Goal: Information Seeking & Learning: Learn about a topic

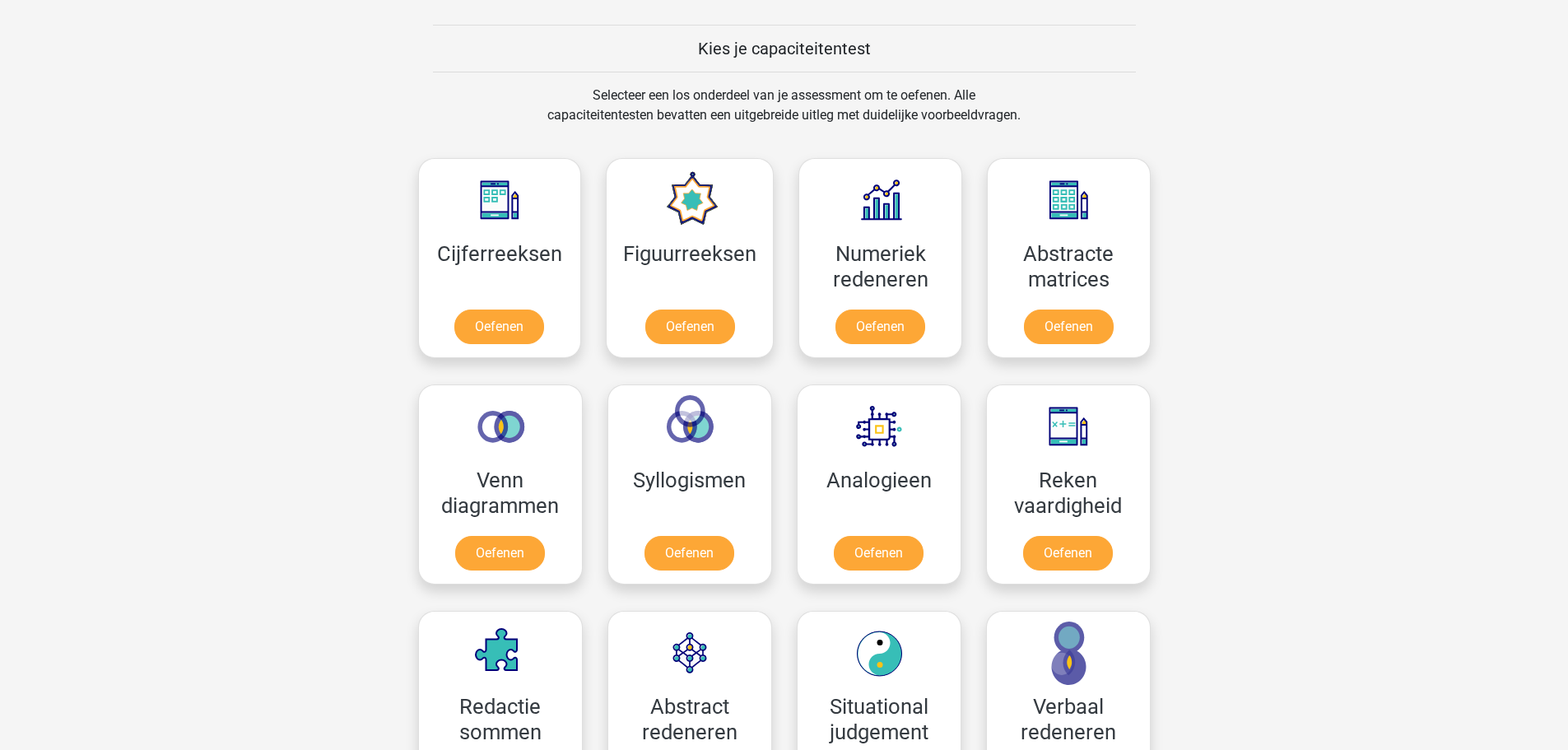
scroll to position [659, 0]
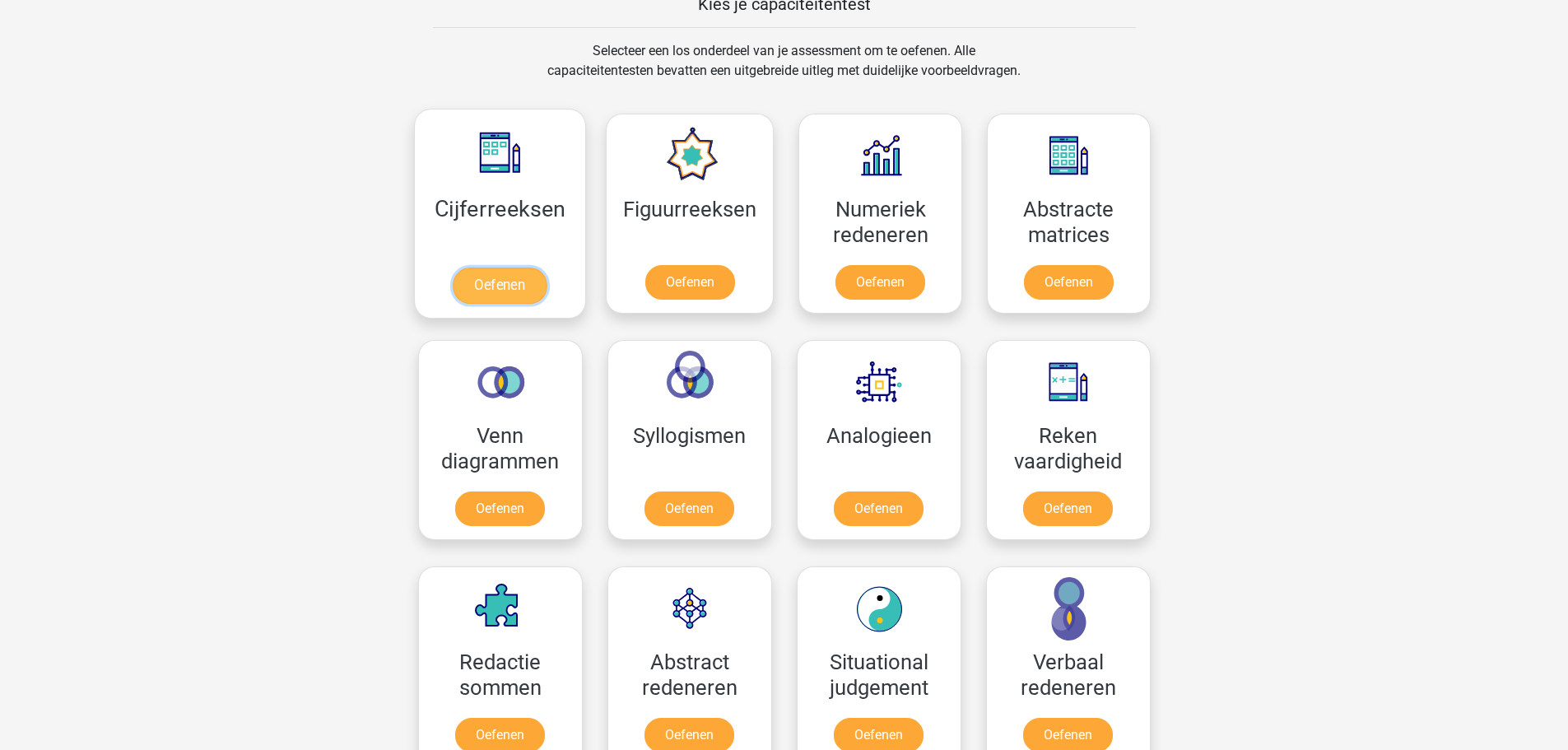
click at [519, 295] on link "Oefenen" at bounding box center [499, 286] width 94 height 37
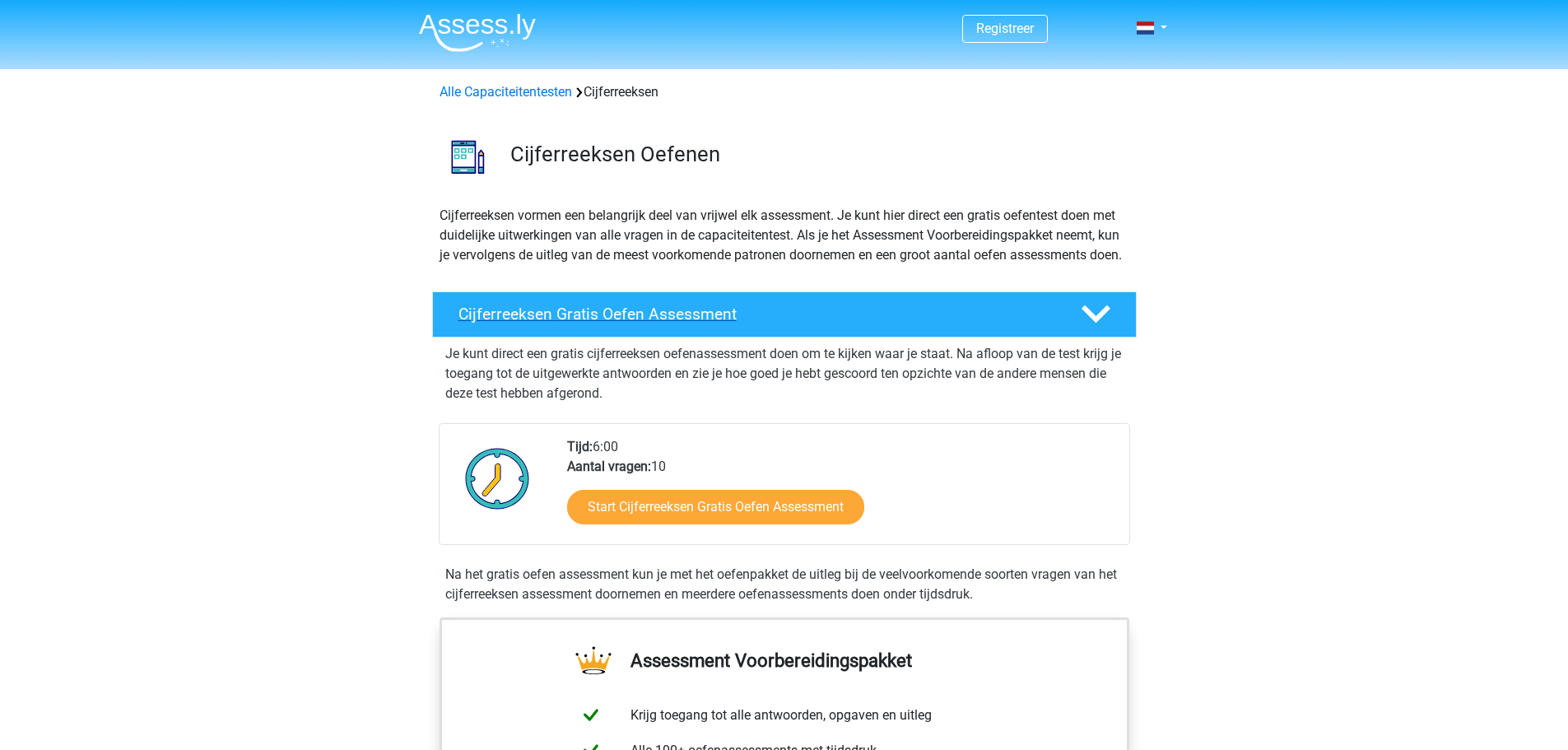
click at [616, 324] on h4 "Cijferreeksen Gratis Oefen Assessment" at bounding box center [756, 314] width 596 height 19
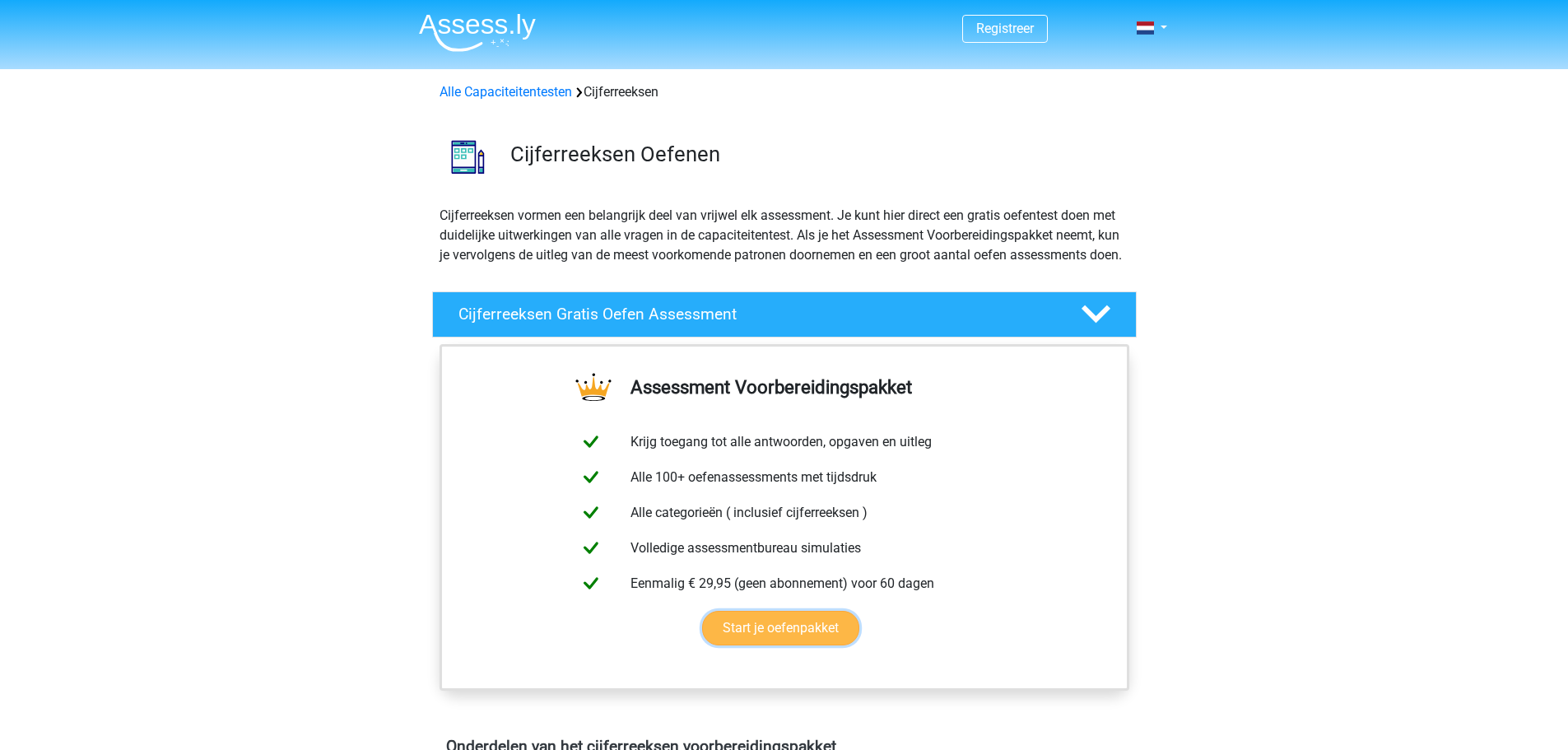
click at [789, 646] on link "Start je oefenpakket" at bounding box center [781, 628] width 157 height 35
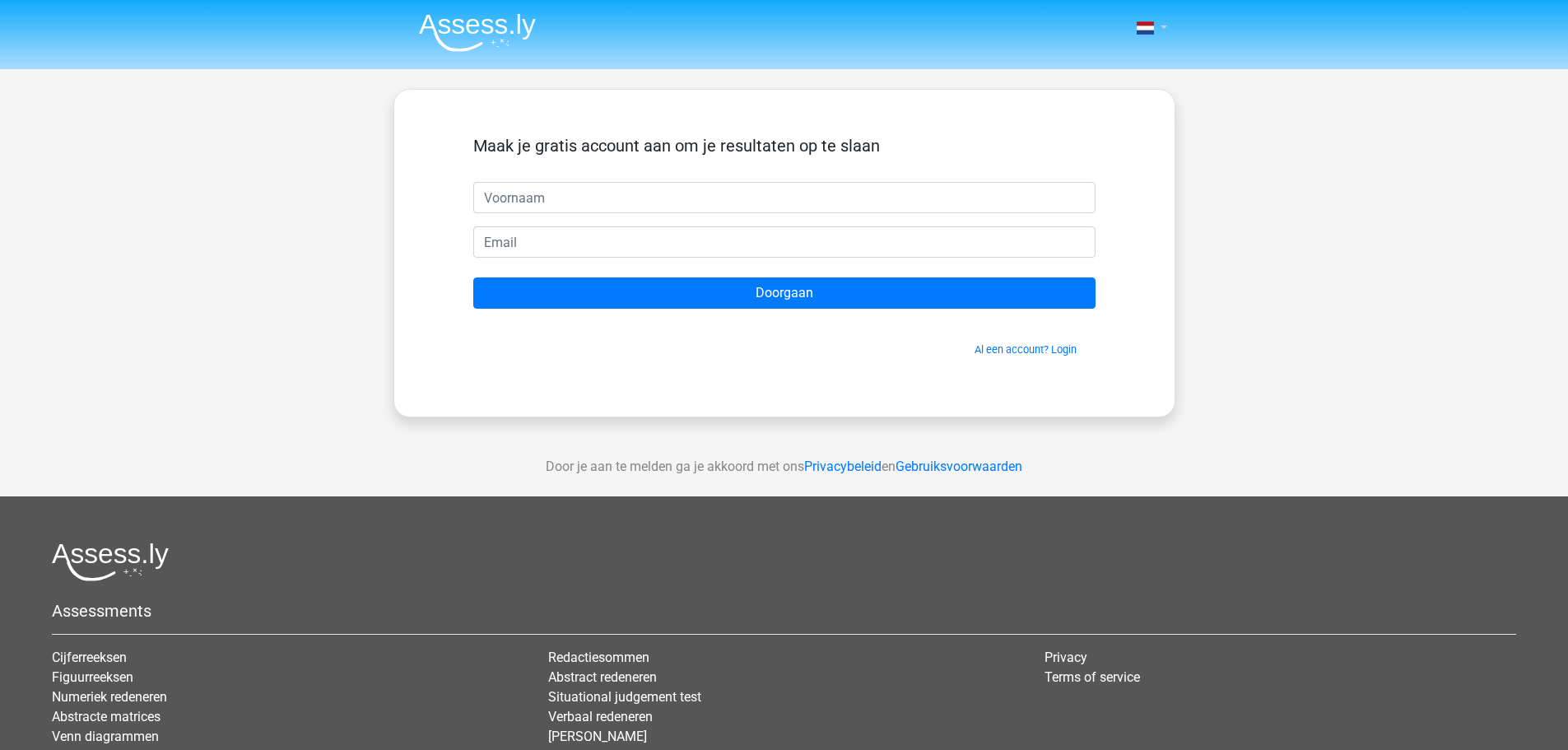
click at [1160, 22] on link at bounding box center [1147, 28] width 33 height 20
click at [1081, 87] on link "English" at bounding box center [1104, 91] width 113 height 27
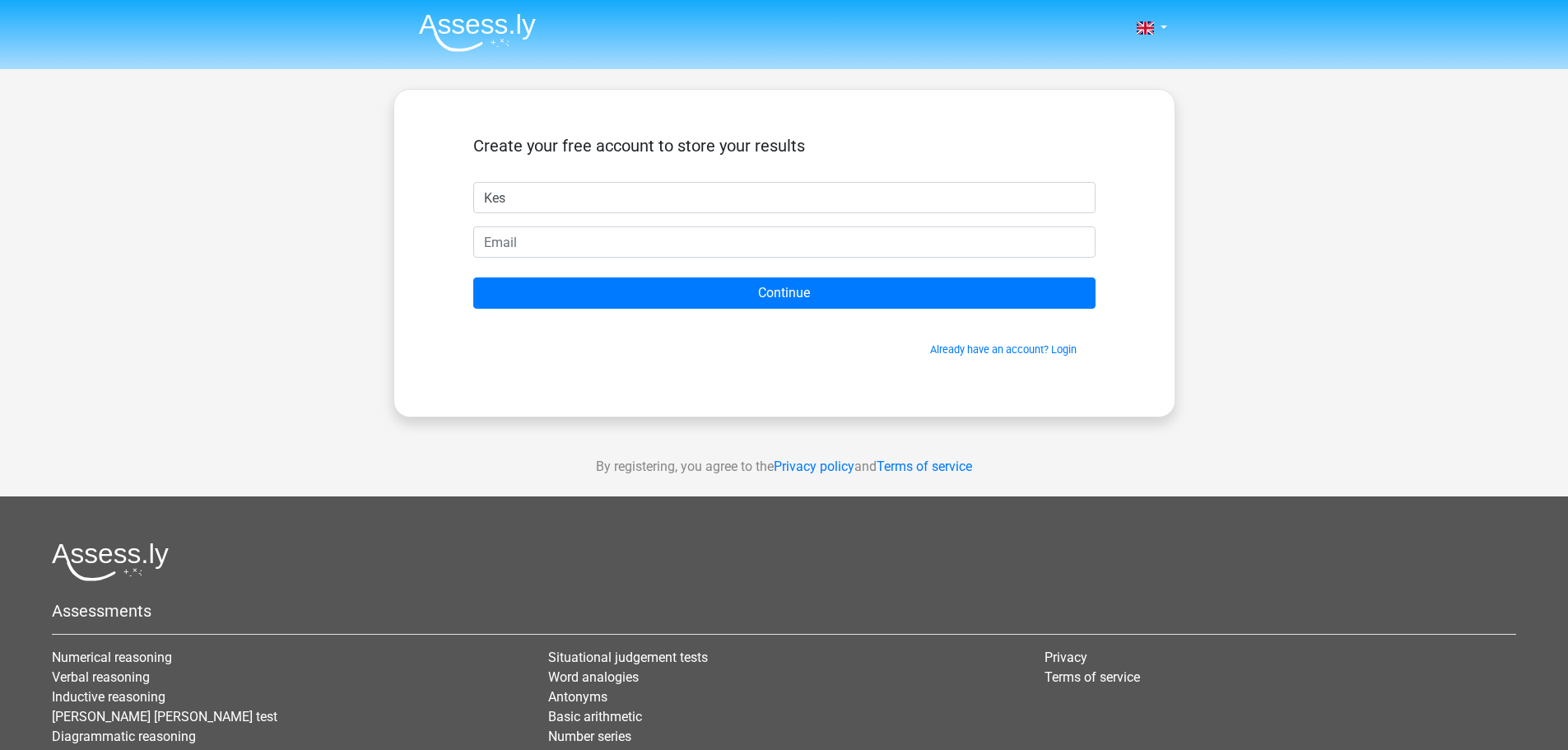
type input "Kesaraphorn"
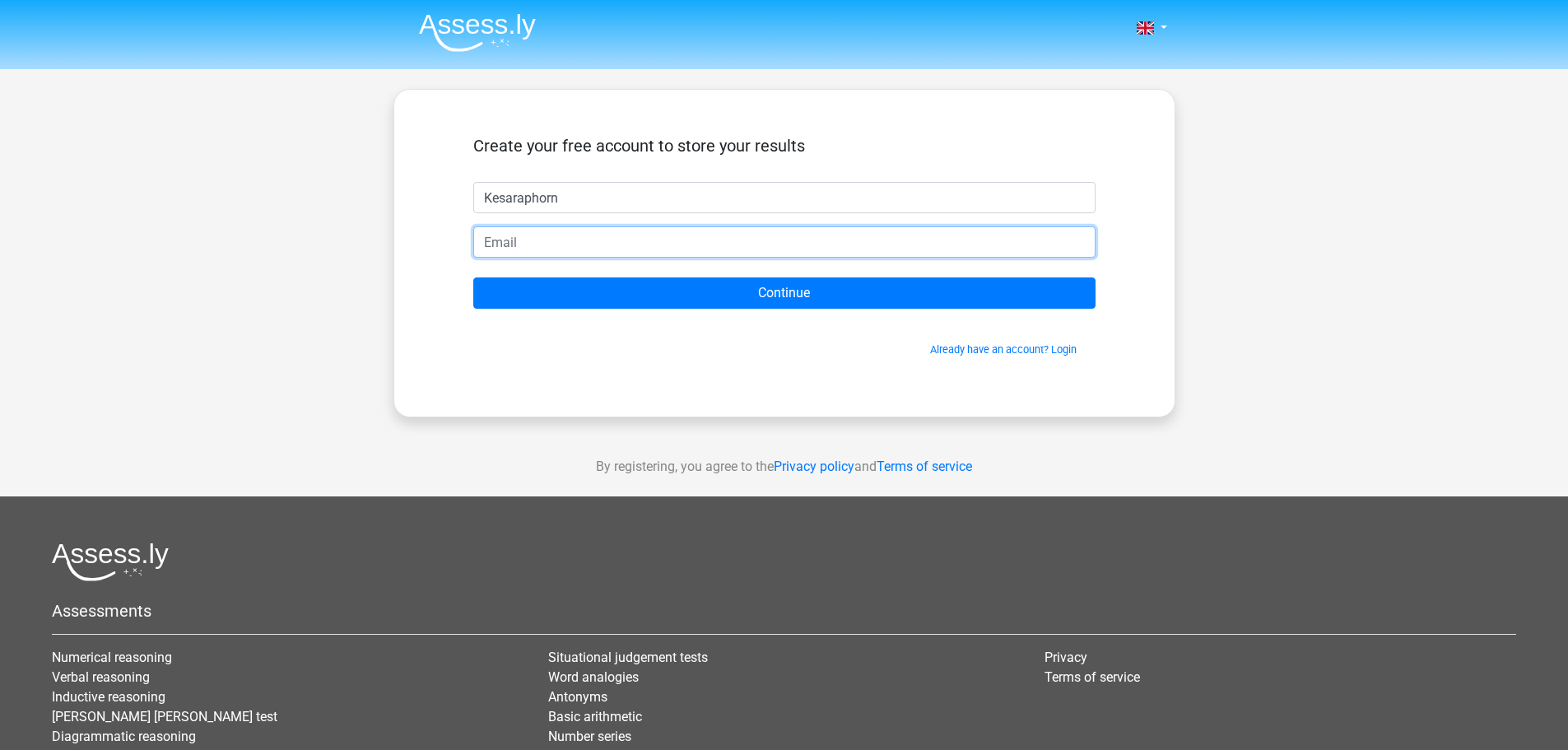
click at [586, 253] on input "email" at bounding box center [784, 242] width 623 height 31
type input "[EMAIL_ADDRESS][DOMAIN_NAME]"
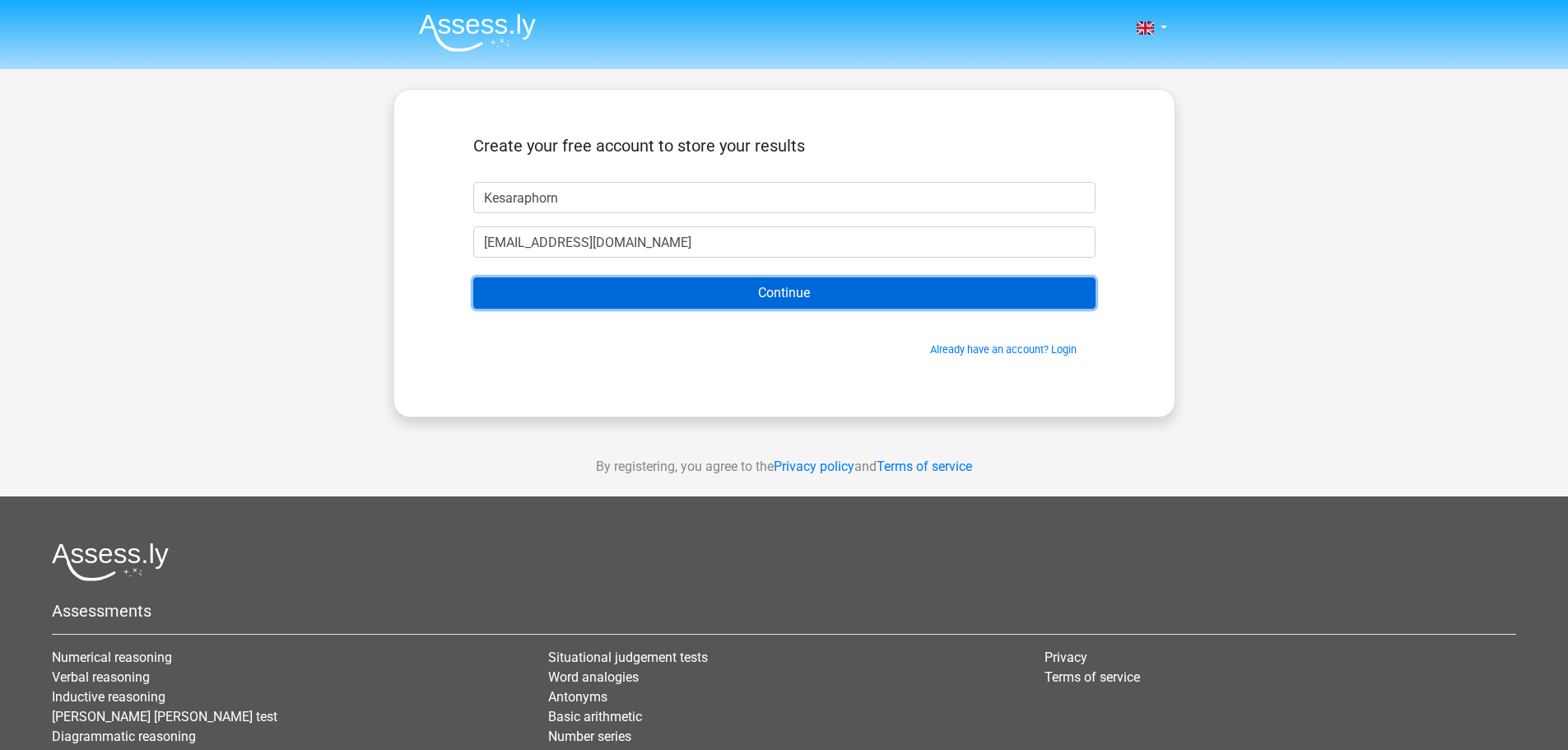
click at [743, 297] on input "Continue" at bounding box center [784, 293] width 623 height 31
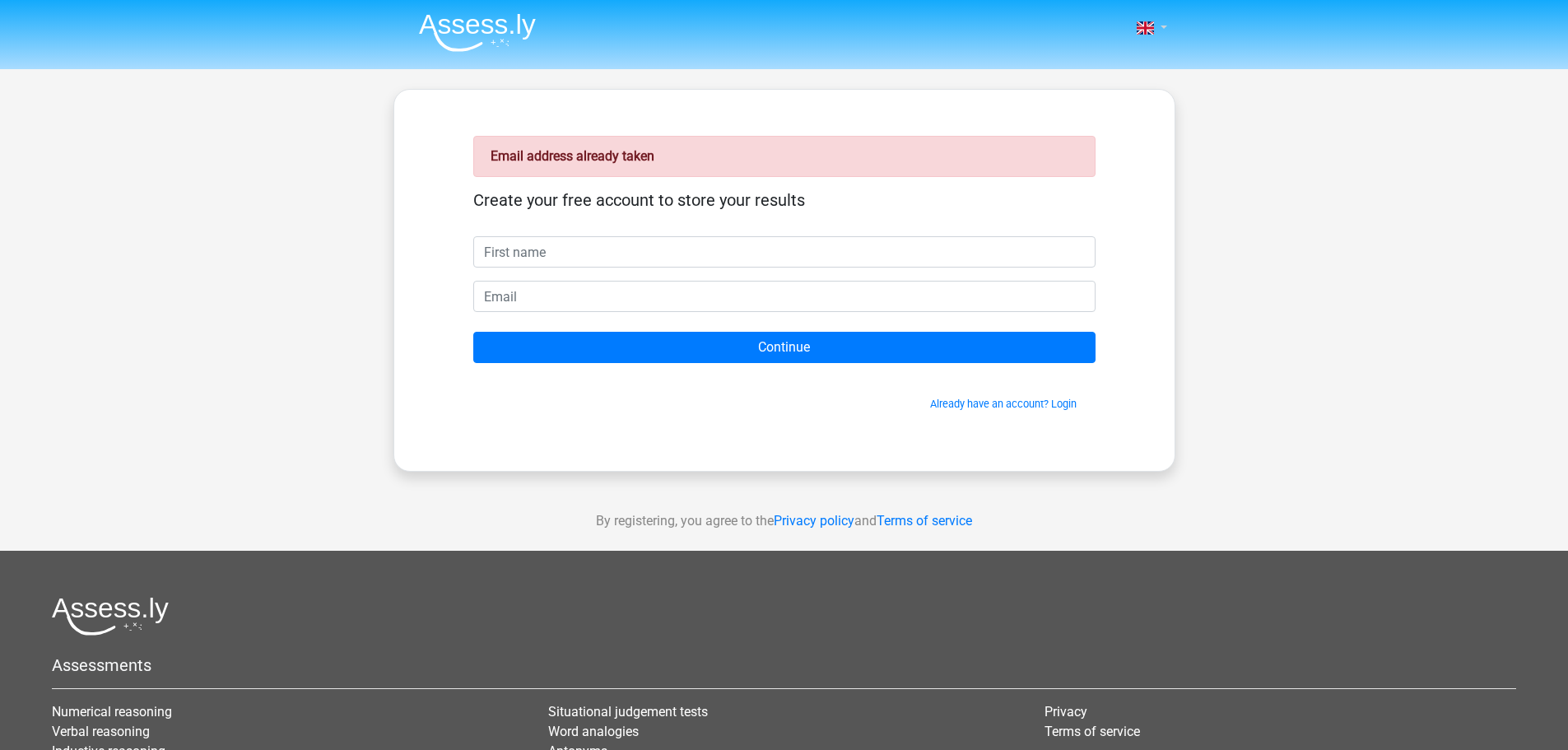
click at [1163, 23] on link at bounding box center [1147, 28] width 33 height 20
click at [1078, 120] on link "Login" at bounding box center [1104, 118] width 113 height 27
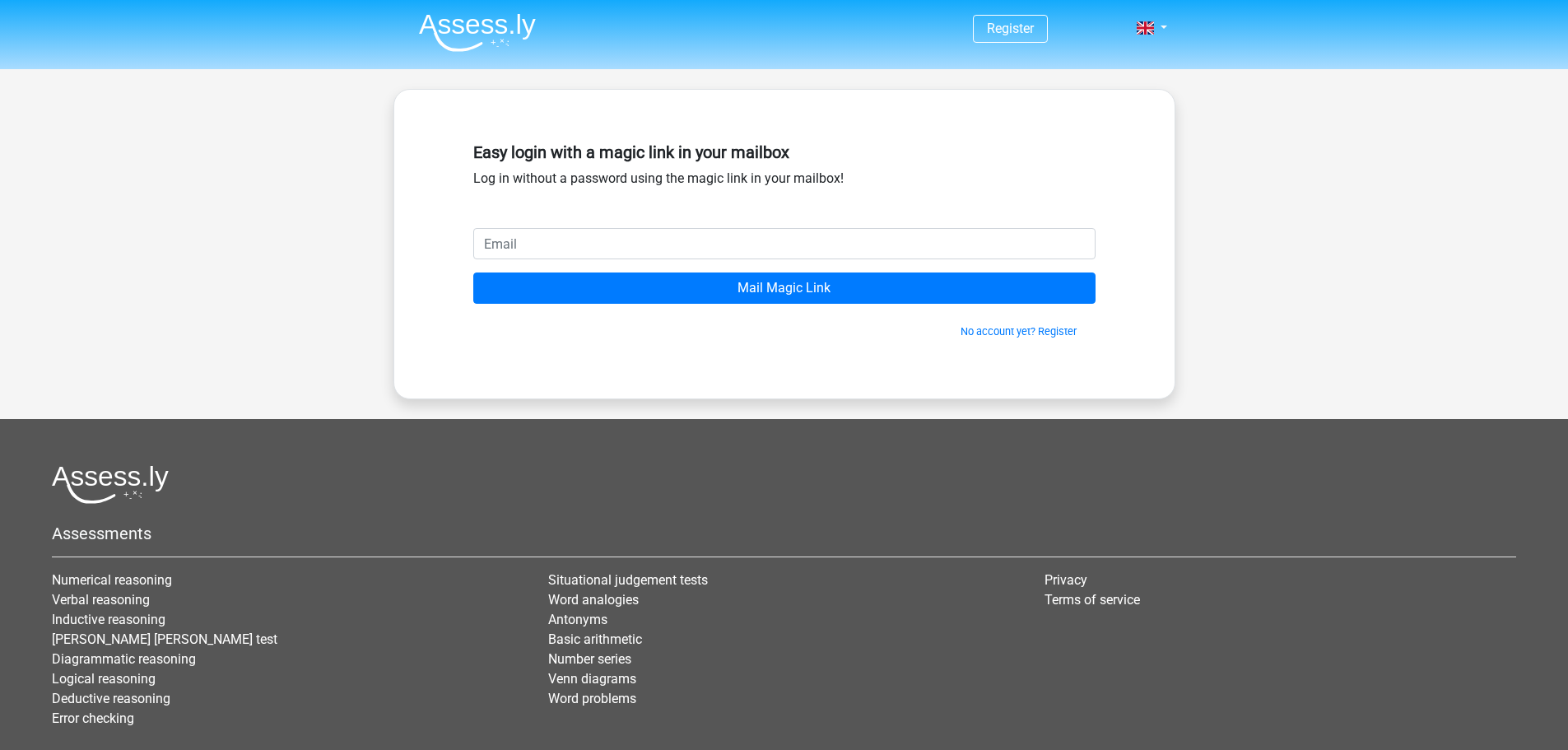
click at [723, 224] on div "Easy login with a magic link in your mailbox Log in without a password using th…" at bounding box center [784, 182] width 623 height 92
click at [717, 244] on input "email" at bounding box center [784, 243] width 623 height 31
type input "[EMAIL_ADDRESS][DOMAIN_NAME]"
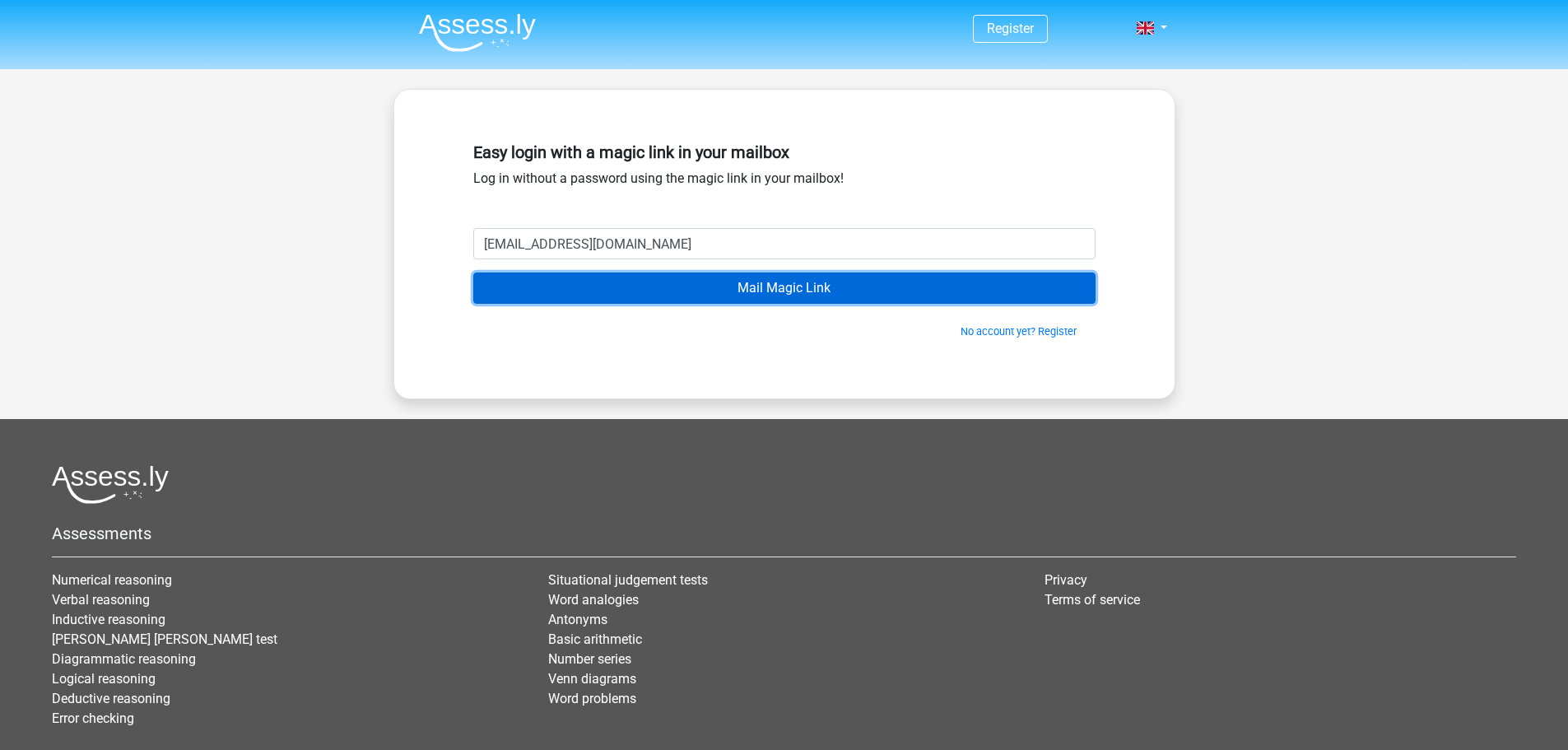
click at [731, 275] on input "Mail Magic Link" at bounding box center [784, 288] width 623 height 31
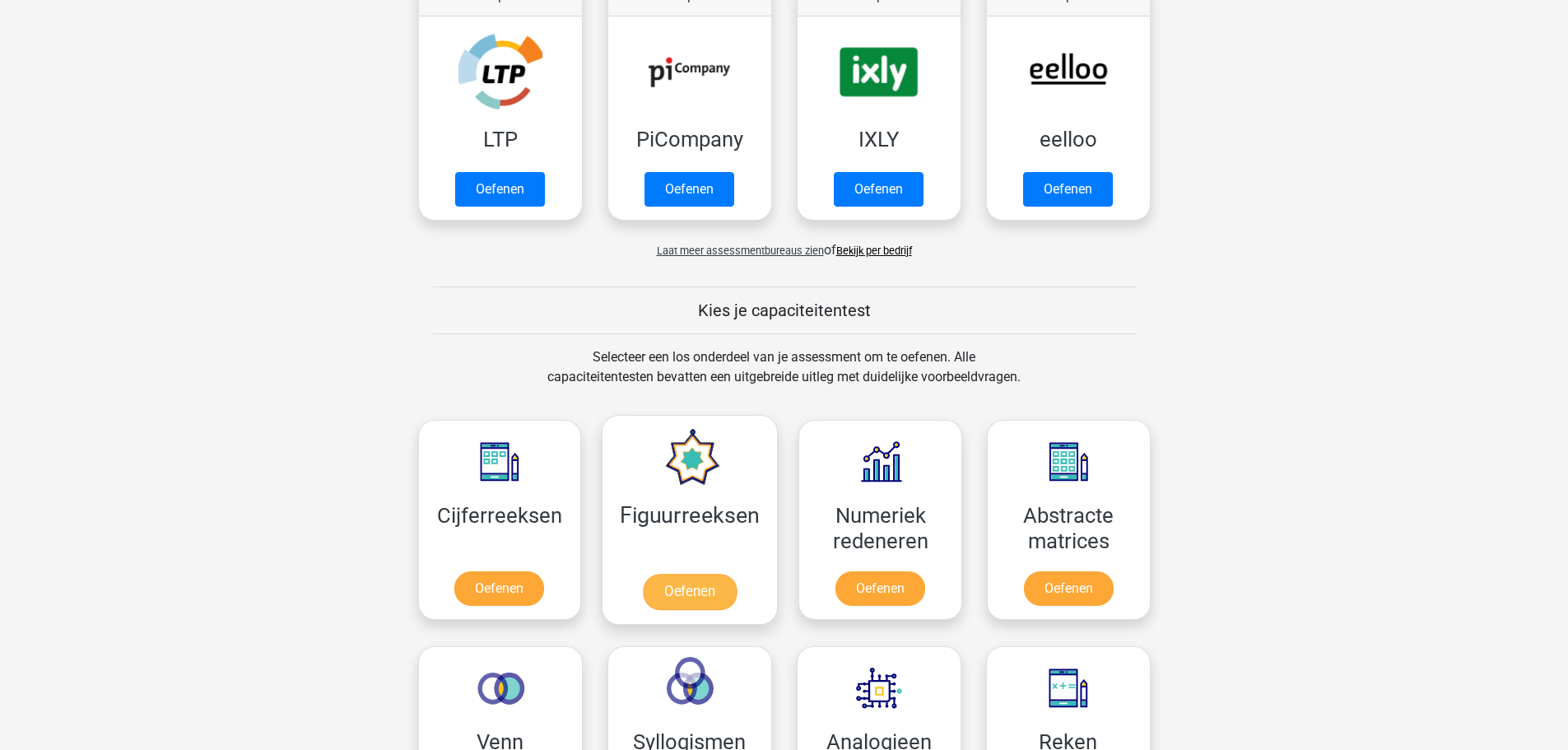
scroll to position [494, 0]
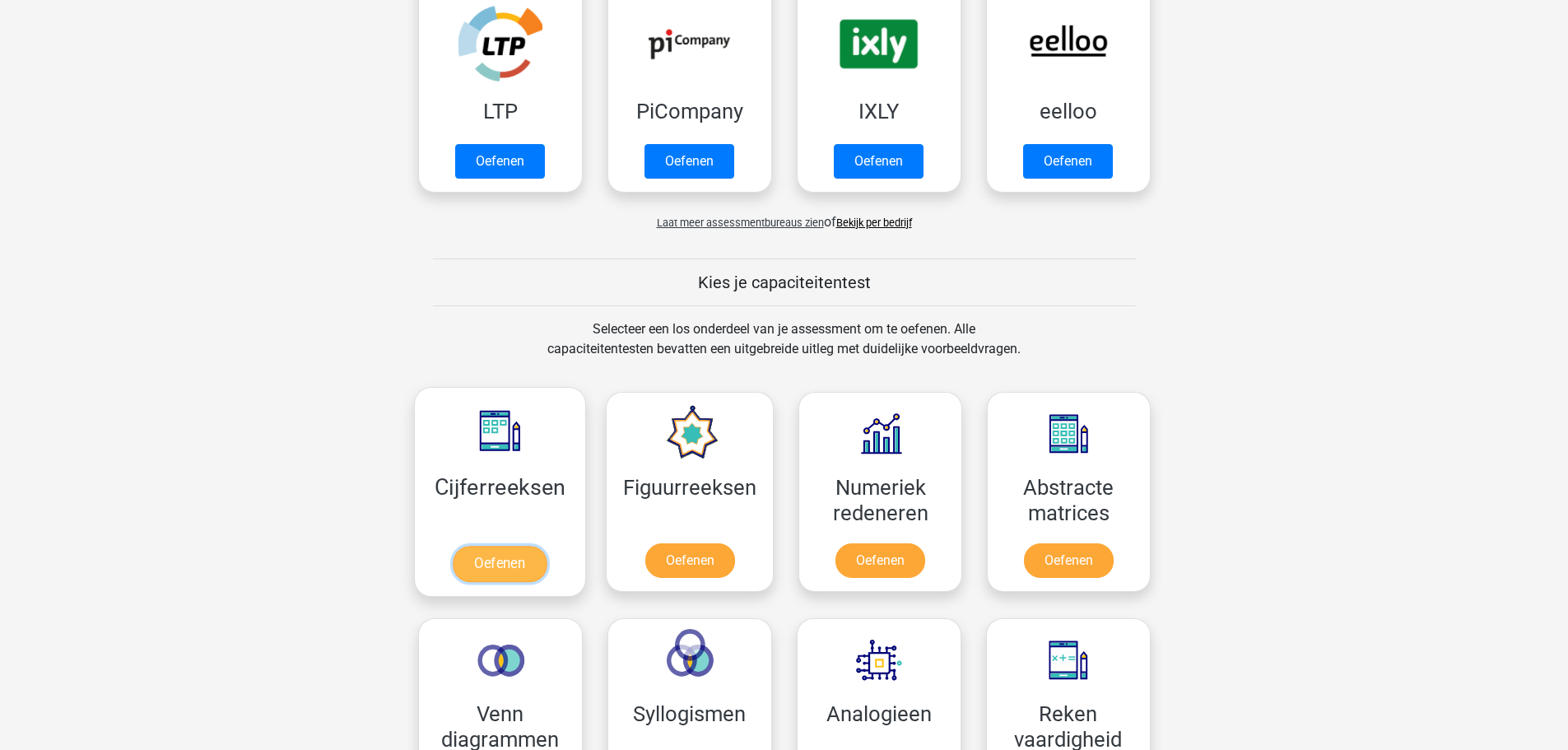
click at [521, 569] on link "Oefenen" at bounding box center [499, 564] width 94 height 37
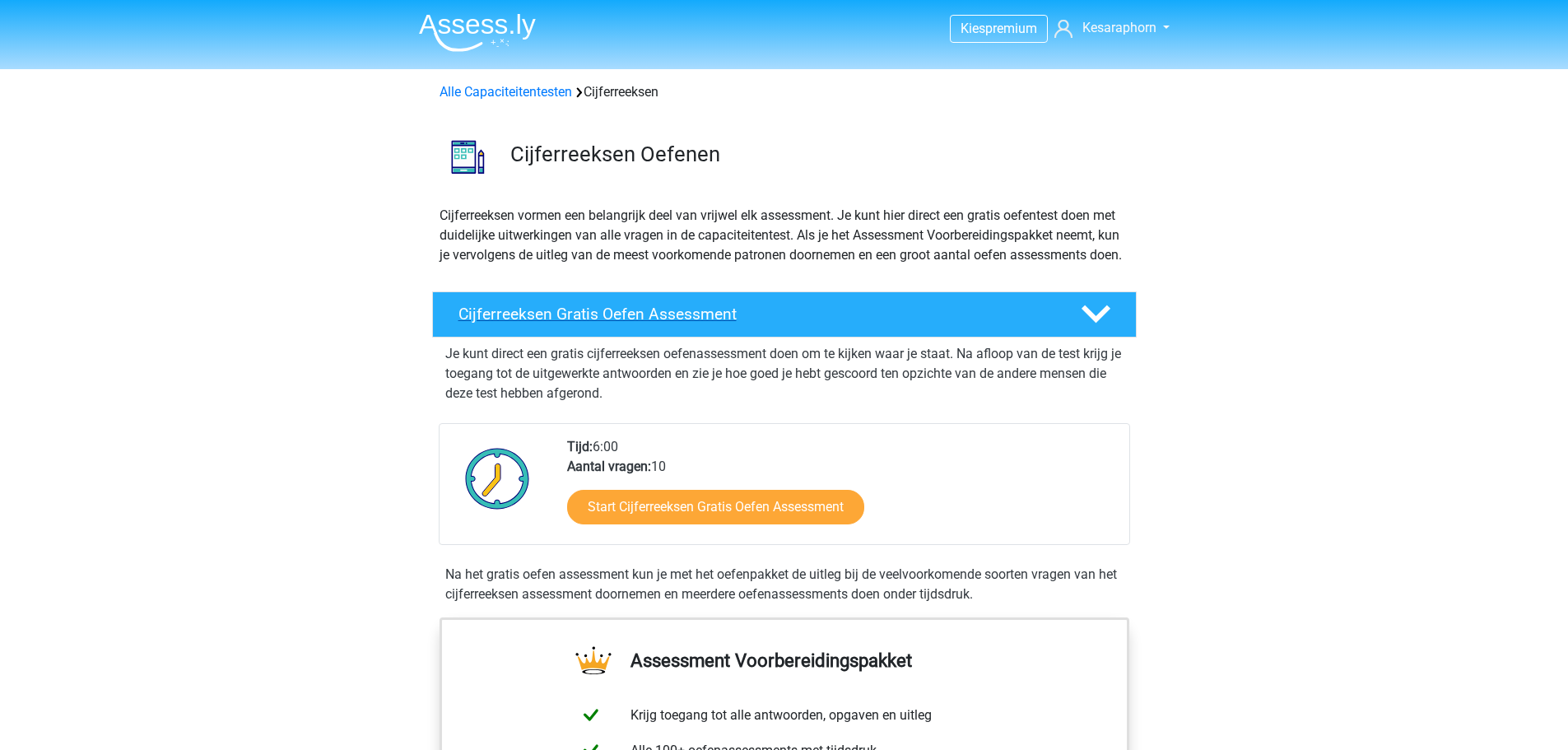
click at [814, 317] on div "Cijferreeksen Gratis Oefen Assessment" at bounding box center [784, 315] width 705 height 46
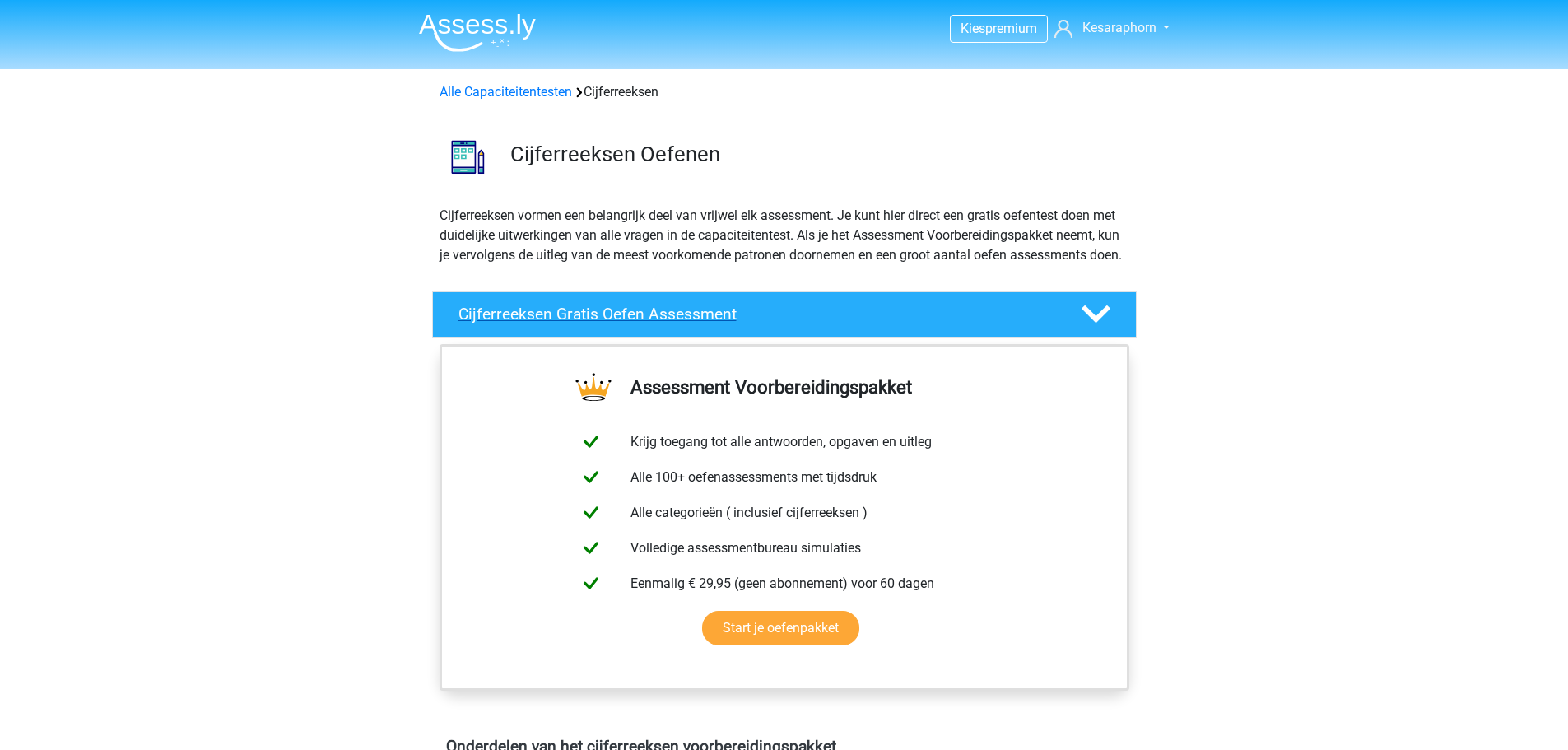
click at [814, 317] on div "Cijferreeksen Gratis Oefen Assessment" at bounding box center [784, 315] width 705 height 46
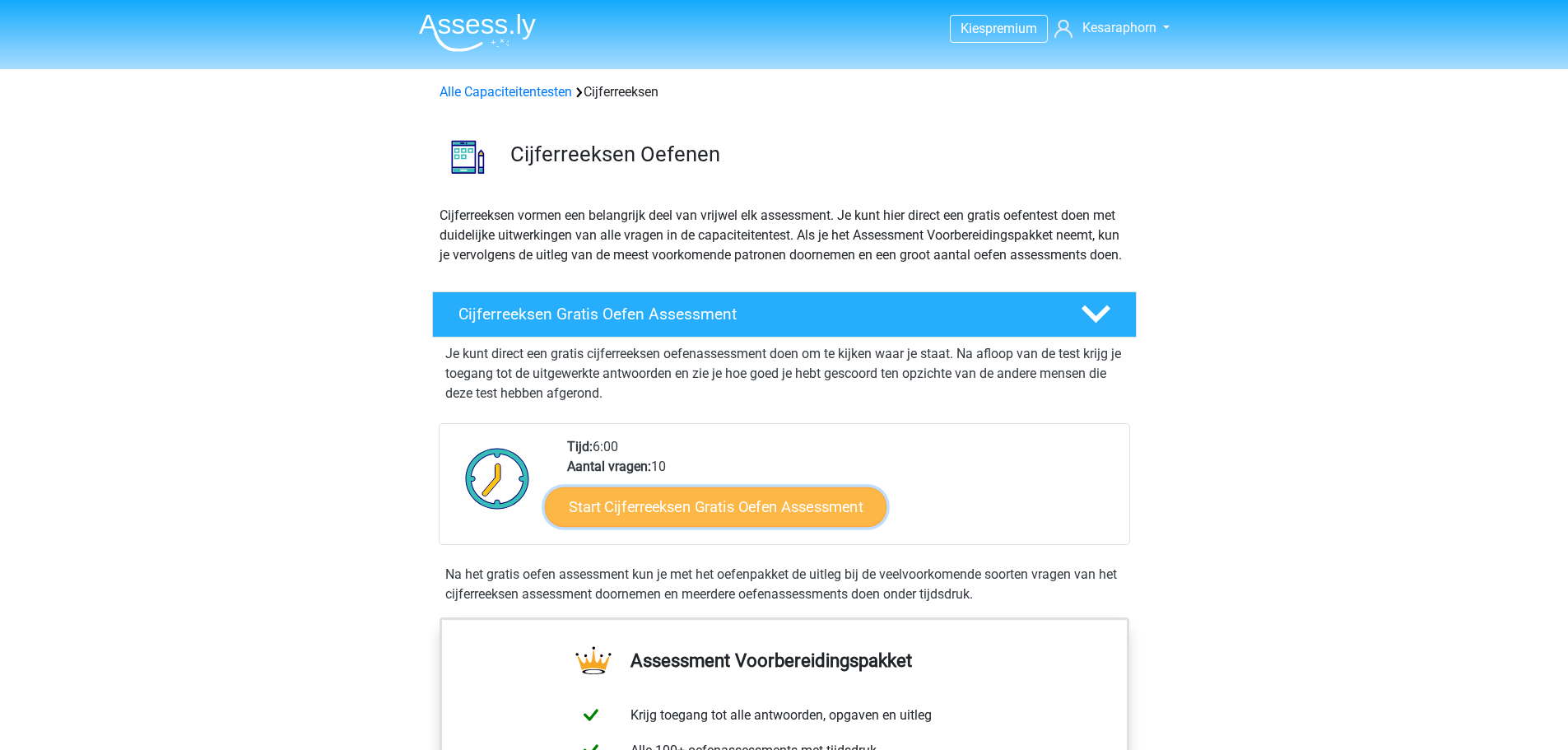
click at [785, 519] on link "Start Cijferreeksen Gratis Oefen Assessment" at bounding box center [716, 506] width 342 height 39
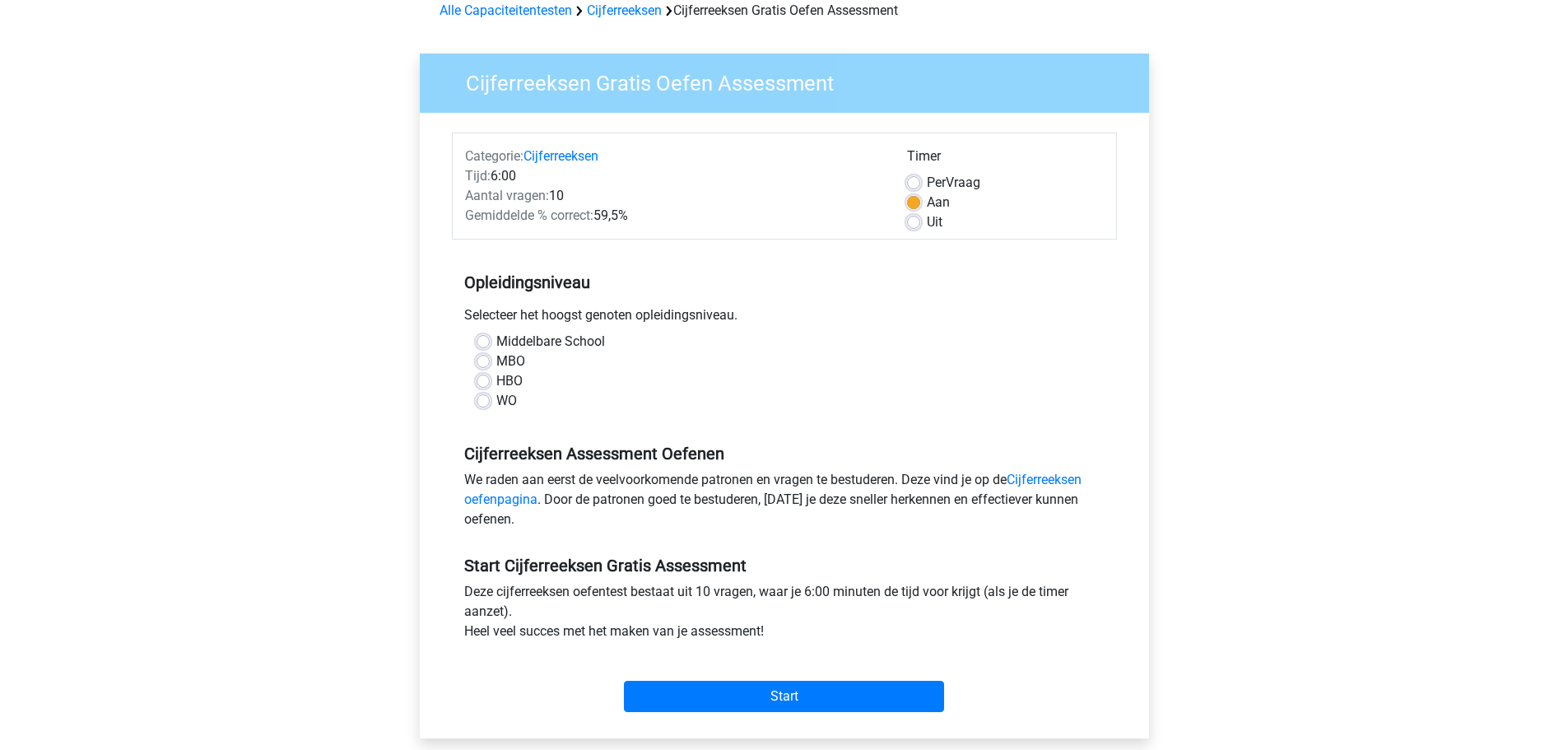
scroll to position [82, 0]
click at [496, 364] on label "MBO" at bounding box center [511, 361] width 29 height 20
click at [483, 364] on input "MBO" at bounding box center [483, 359] width 13 height 16
radio input "true"
click at [812, 687] on input "Start" at bounding box center [784, 696] width 320 height 31
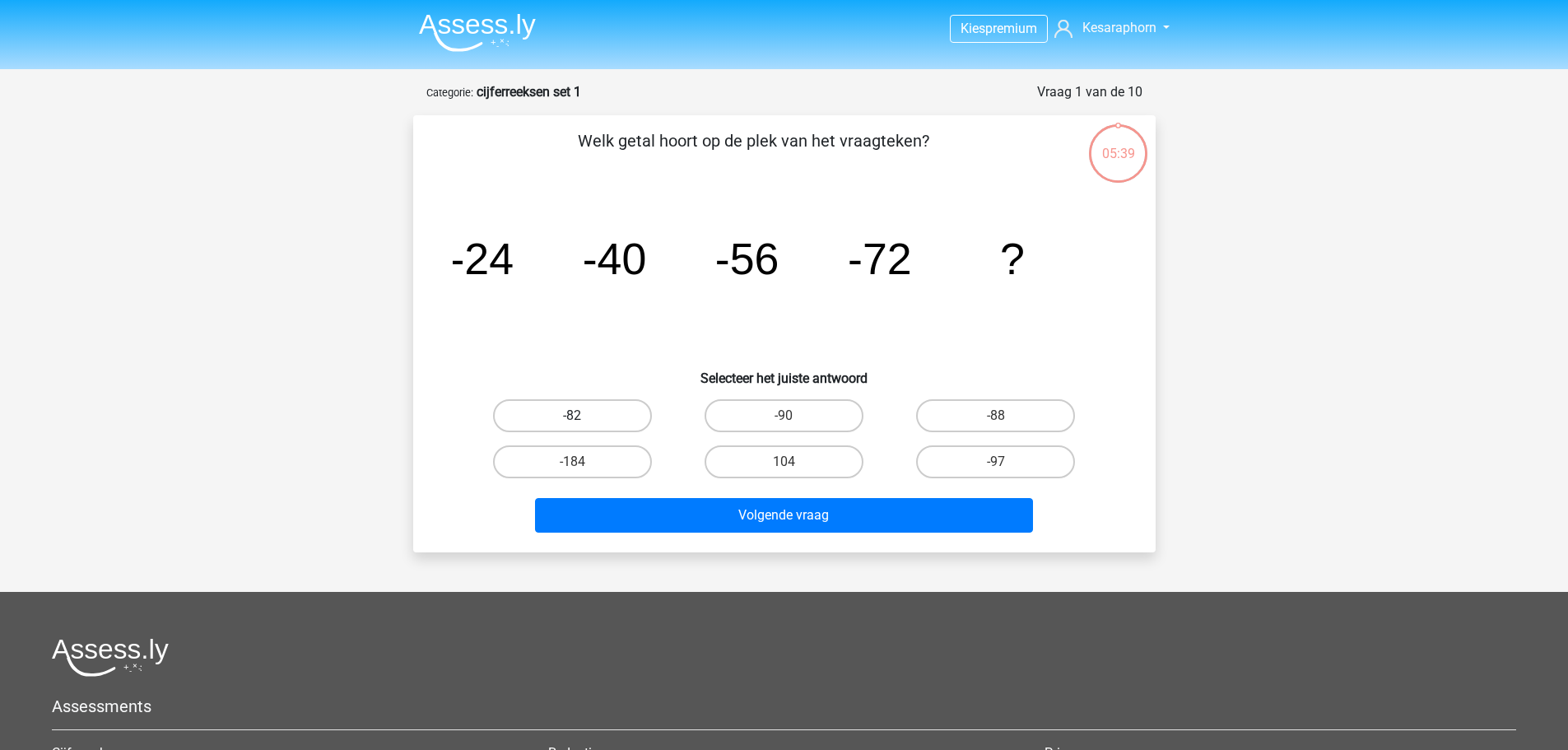
click at [576, 409] on label "-82" at bounding box center [572, 416] width 159 height 33
click at [576, 416] on input "-82" at bounding box center [578, 422] width 11 height 11
radio input "true"
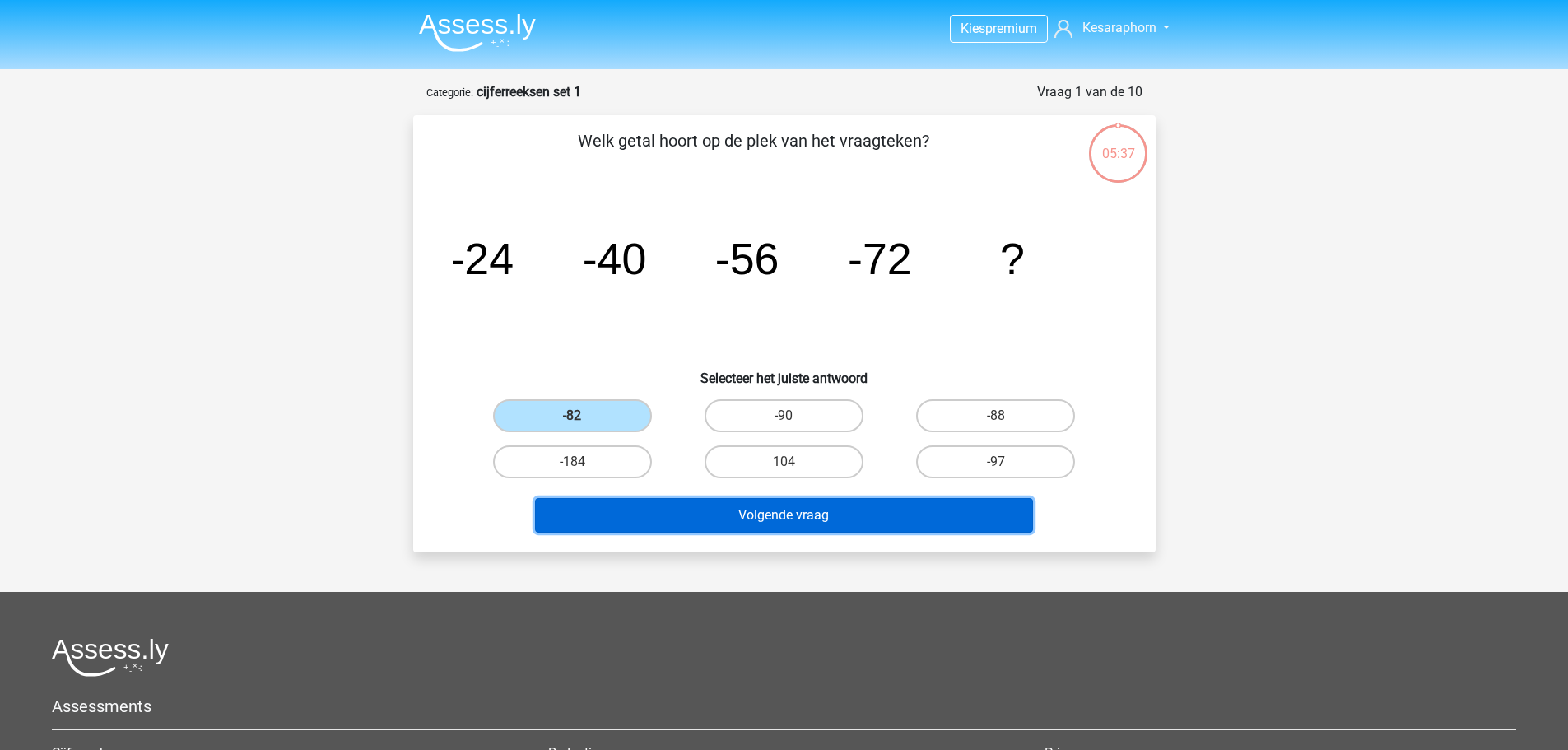
click at [701, 520] on button "Volgende vraag" at bounding box center [784, 516] width 498 height 35
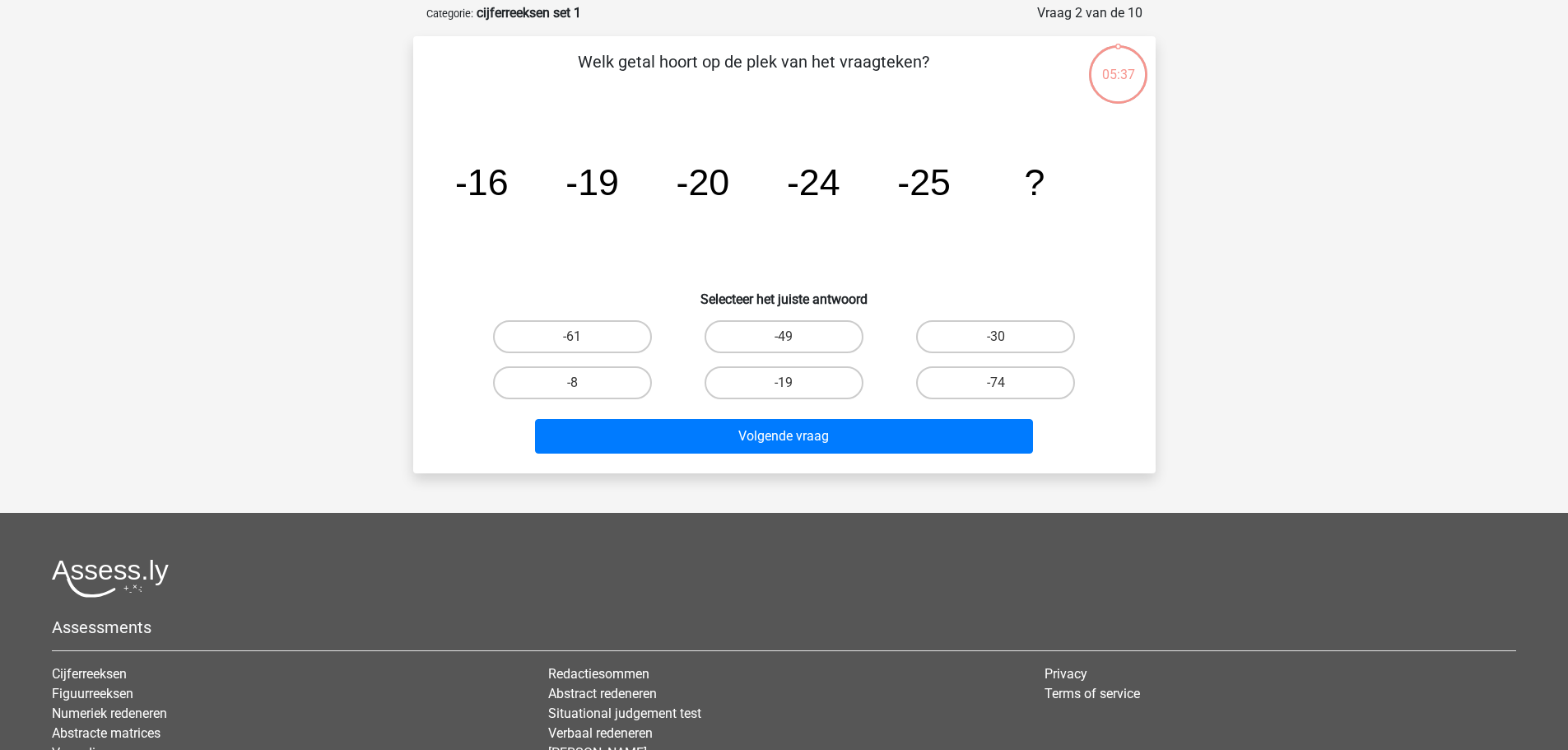
scroll to position [82, 0]
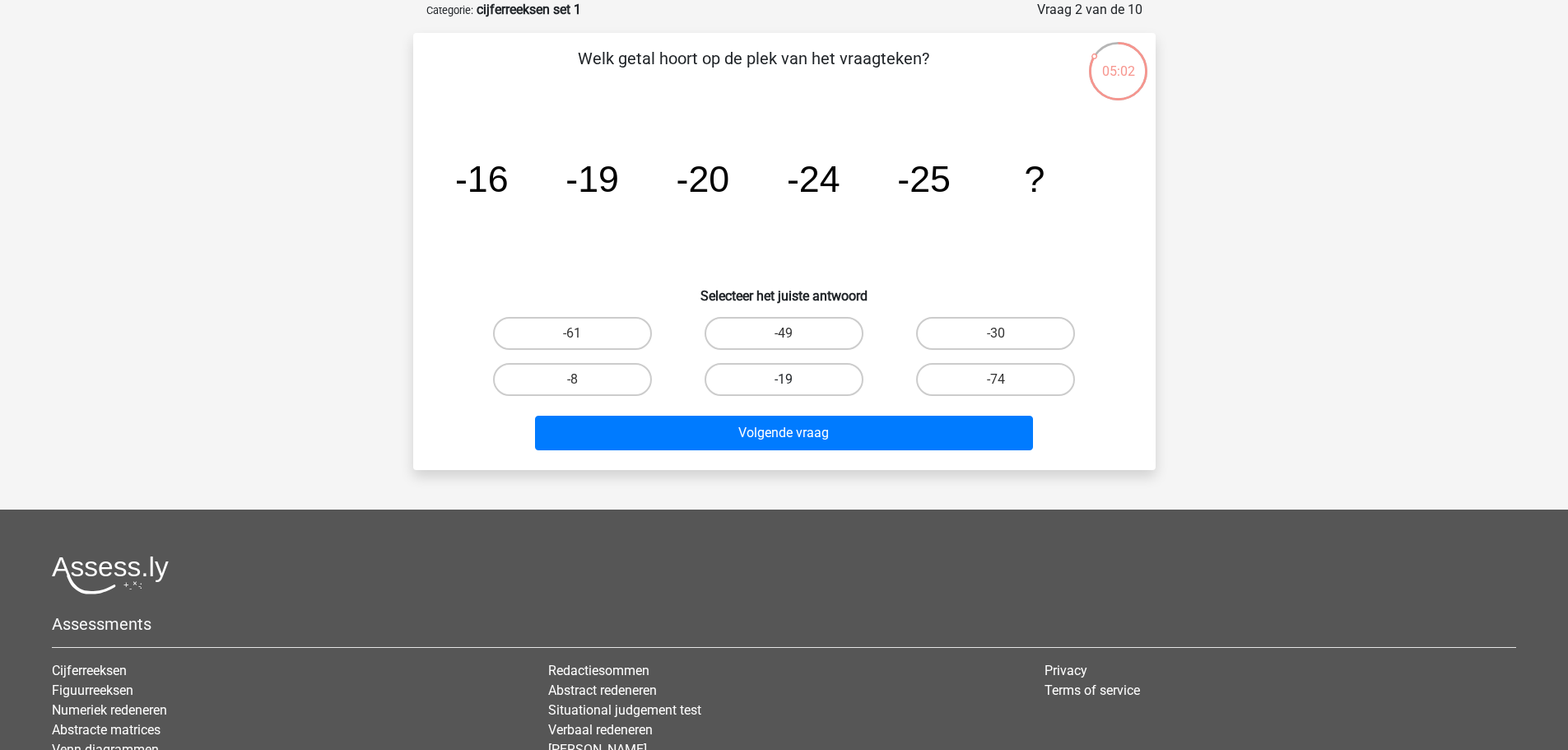
click at [824, 378] on label "-19" at bounding box center [784, 380] width 159 height 33
click at [795, 380] on input "-19" at bounding box center [789, 385] width 11 height 11
radio input "true"
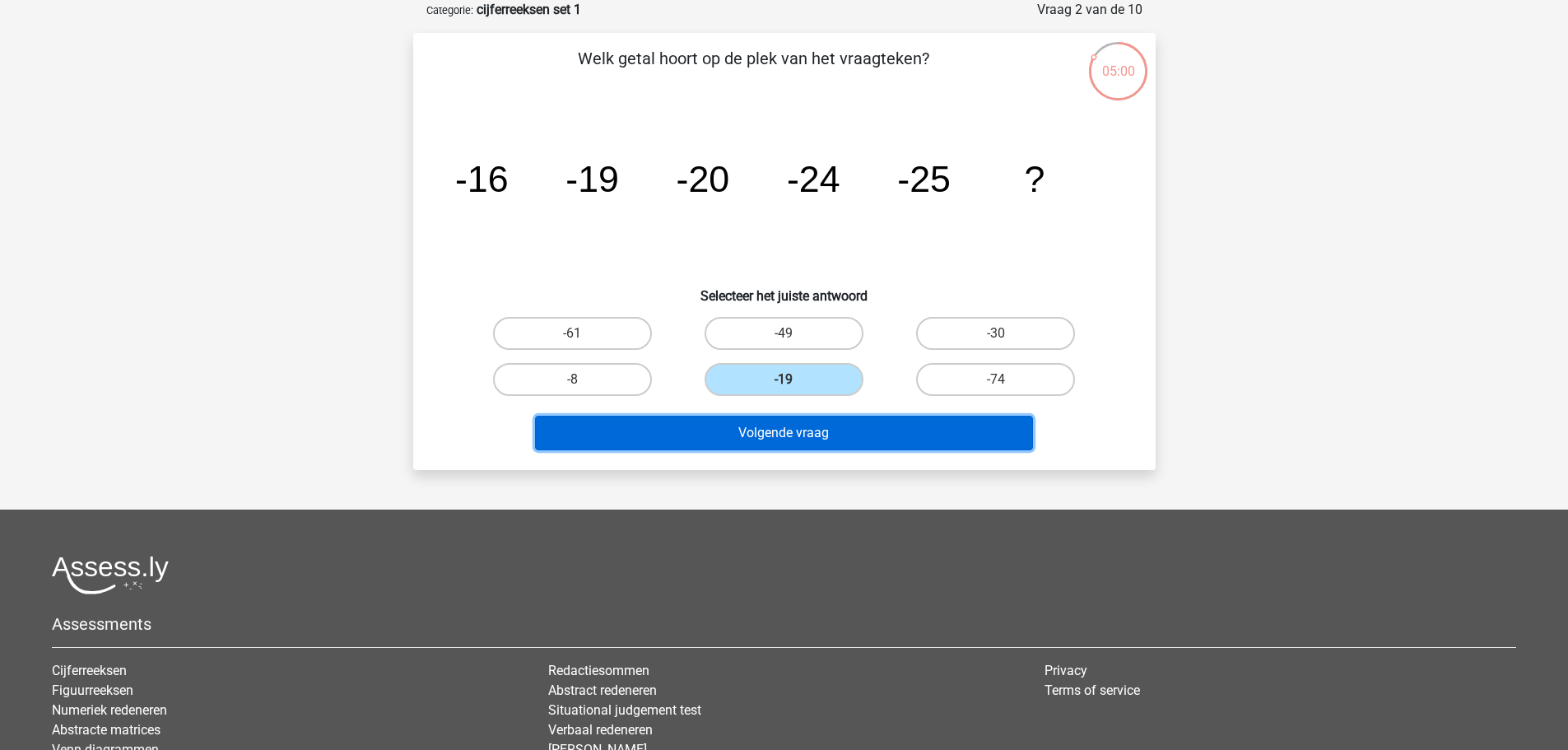
click at [869, 434] on button "Volgende vraag" at bounding box center [784, 434] width 498 height 35
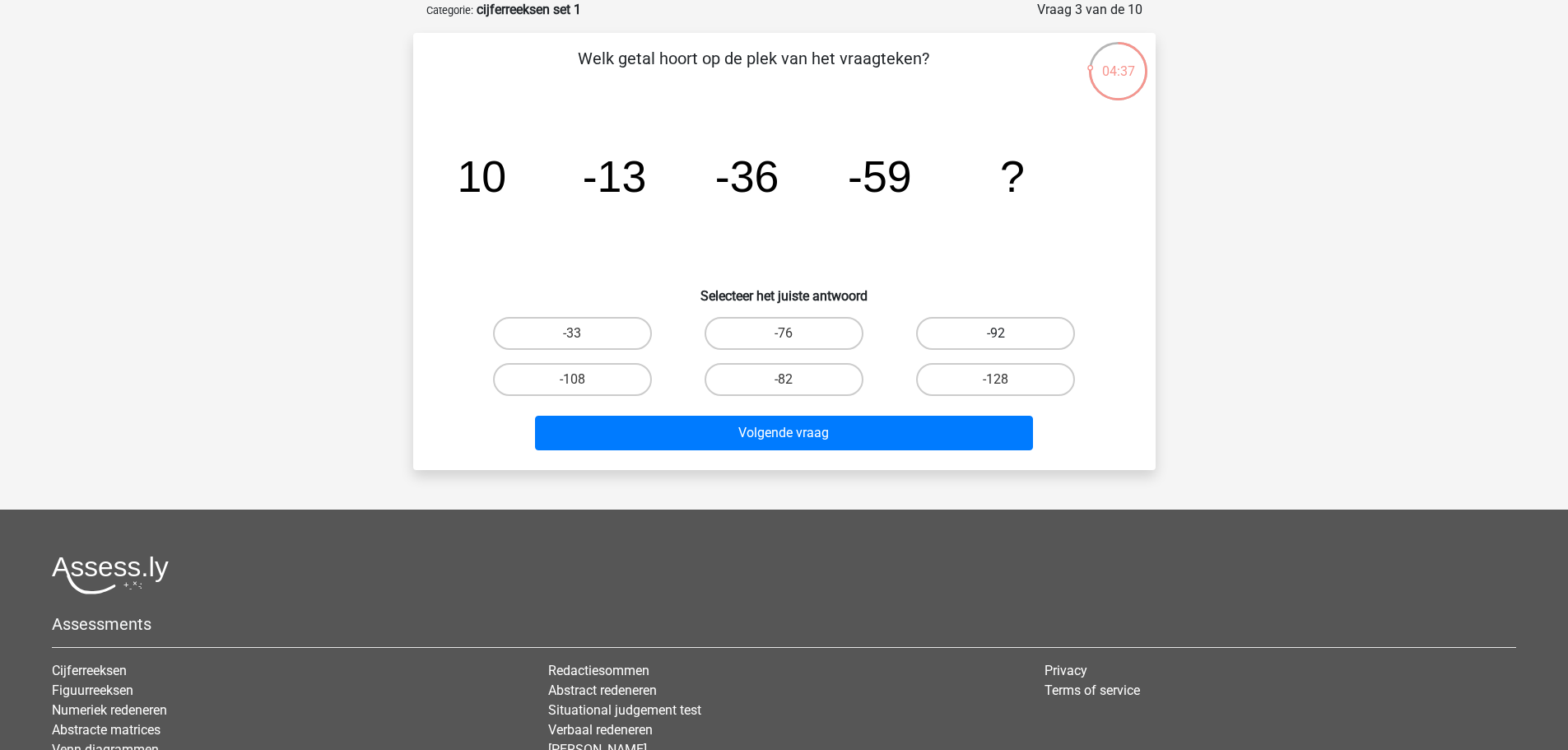
click at [1024, 331] on label "-92" at bounding box center [996, 334] width 159 height 33
click at [1007, 334] on input "-92" at bounding box center [1001, 339] width 11 height 11
radio input "true"
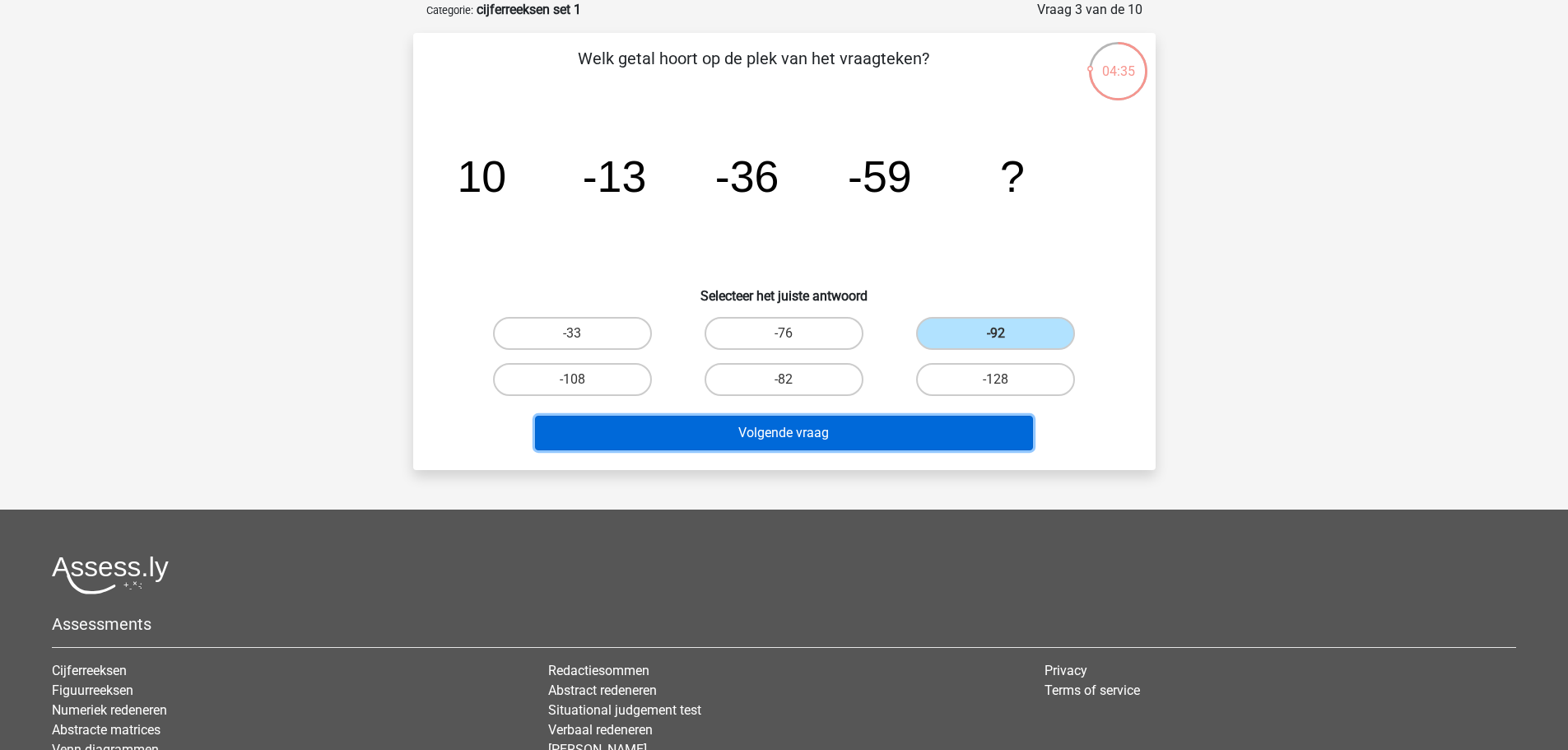
click at [945, 422] on button "Volgende vraag" at bounding box center [784, 434] width 498 height 35
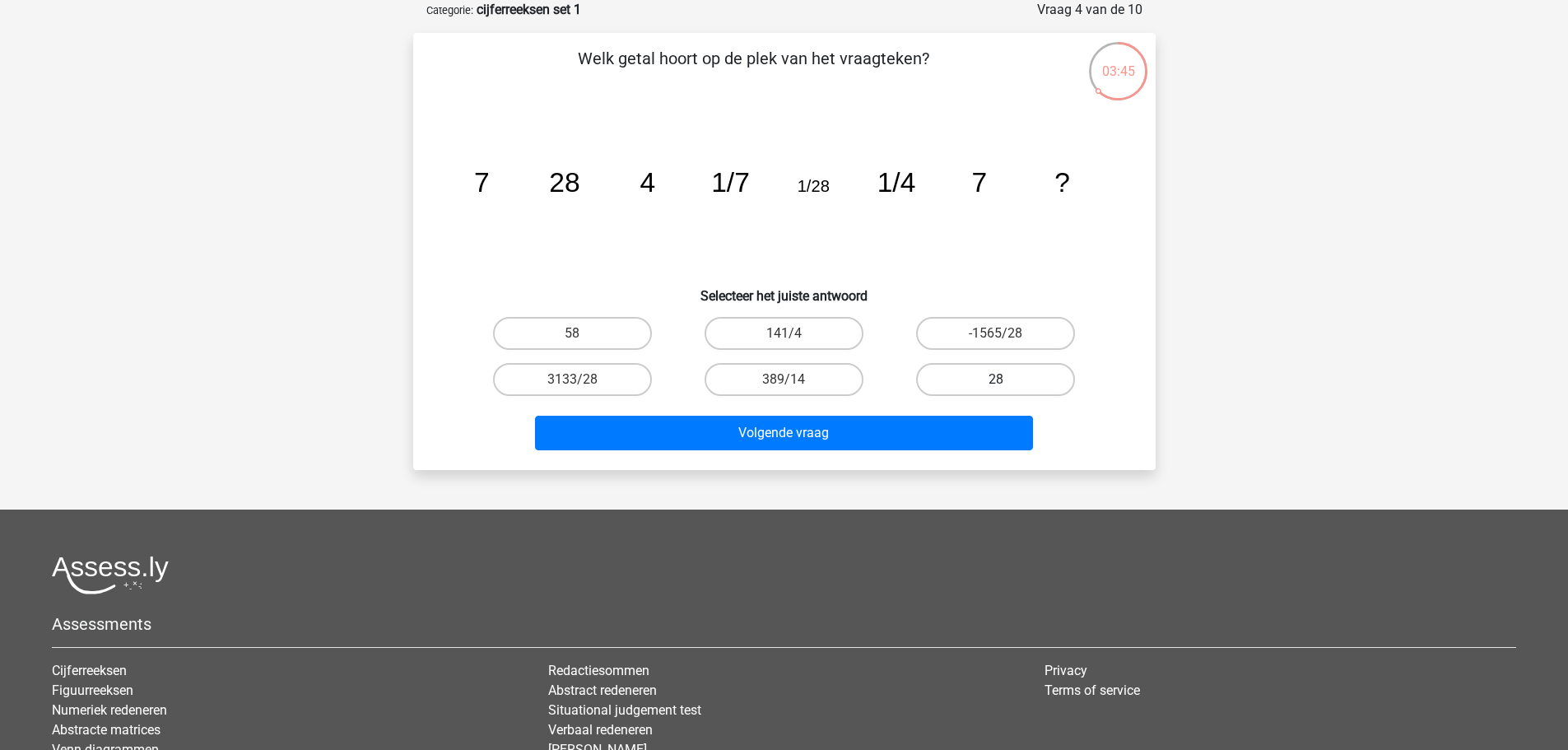
click at [1030, 384] on label "28" at bounding box center [996, 380] width 159 height 33
click at [1007, 384] on input "28" at bounding box center [1001, 385] width 11 height 11
radio input "true"
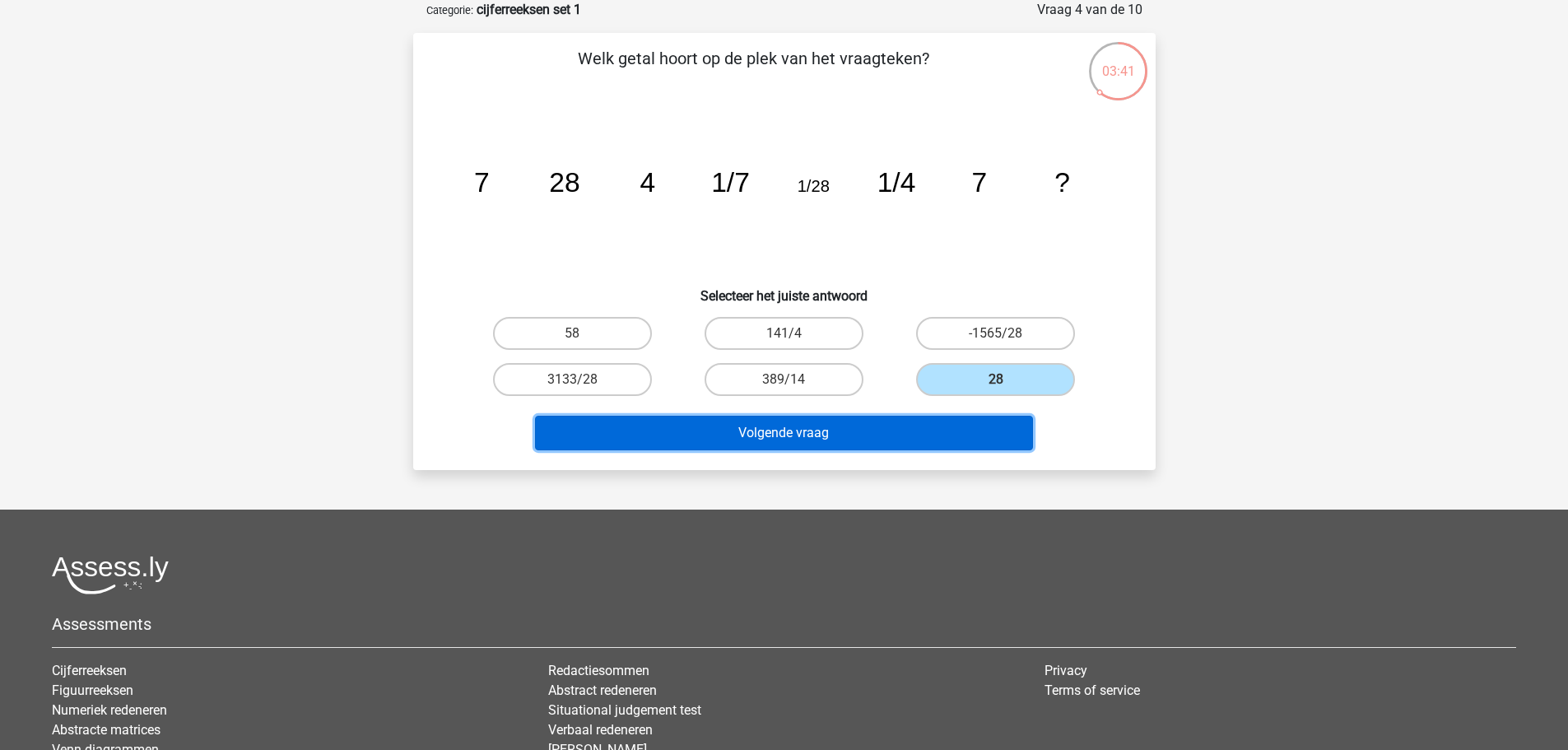
click at [965, 434] on button "Volgende vraag" at bounding box center [784, 434] width 498 height 35
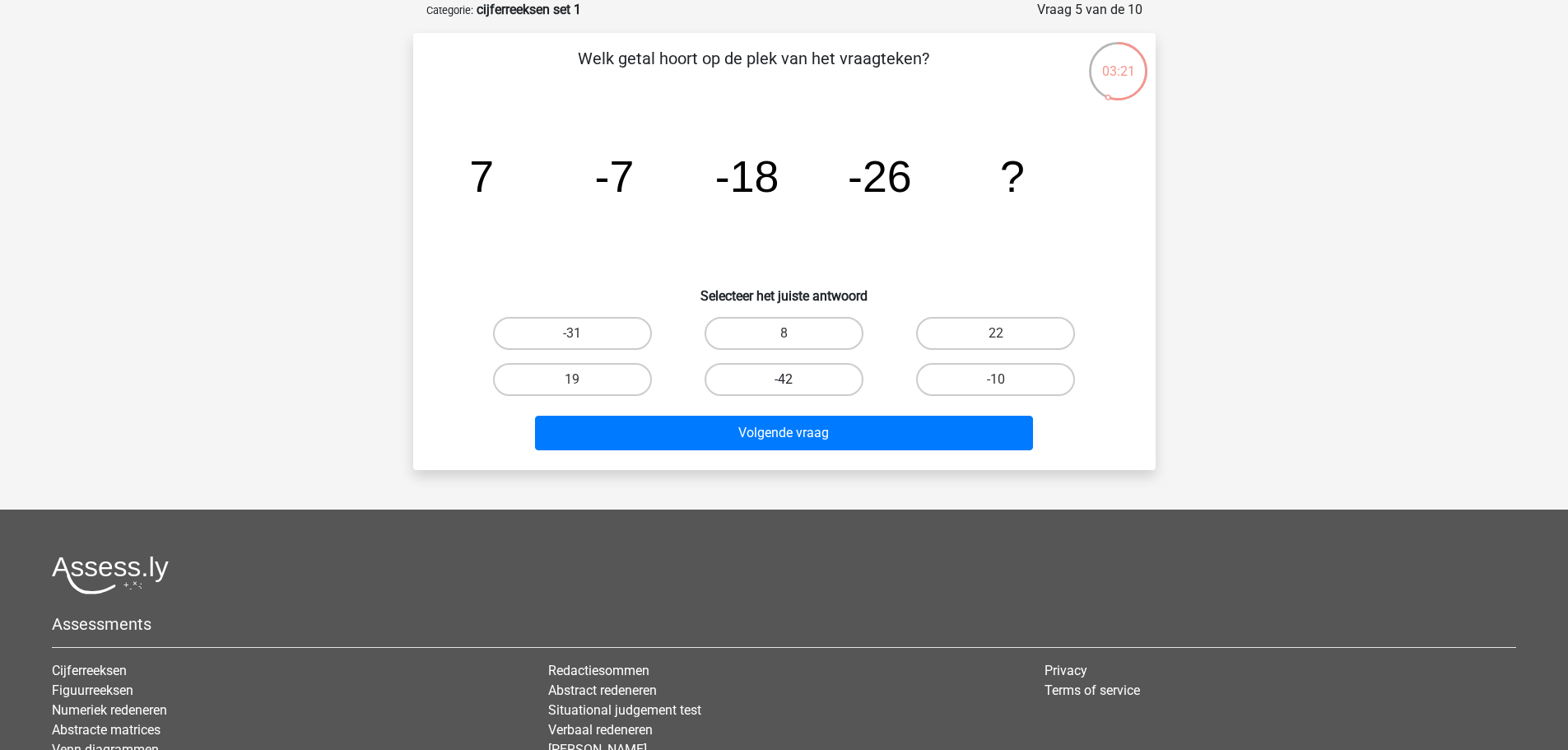
click at [813, 380] on label "-42" at bounding box center [784, 380] width 159 height 33
click at [795, 380] on input "-42" at bounding box center [789, 385] width 11 height 11
radio input "true"
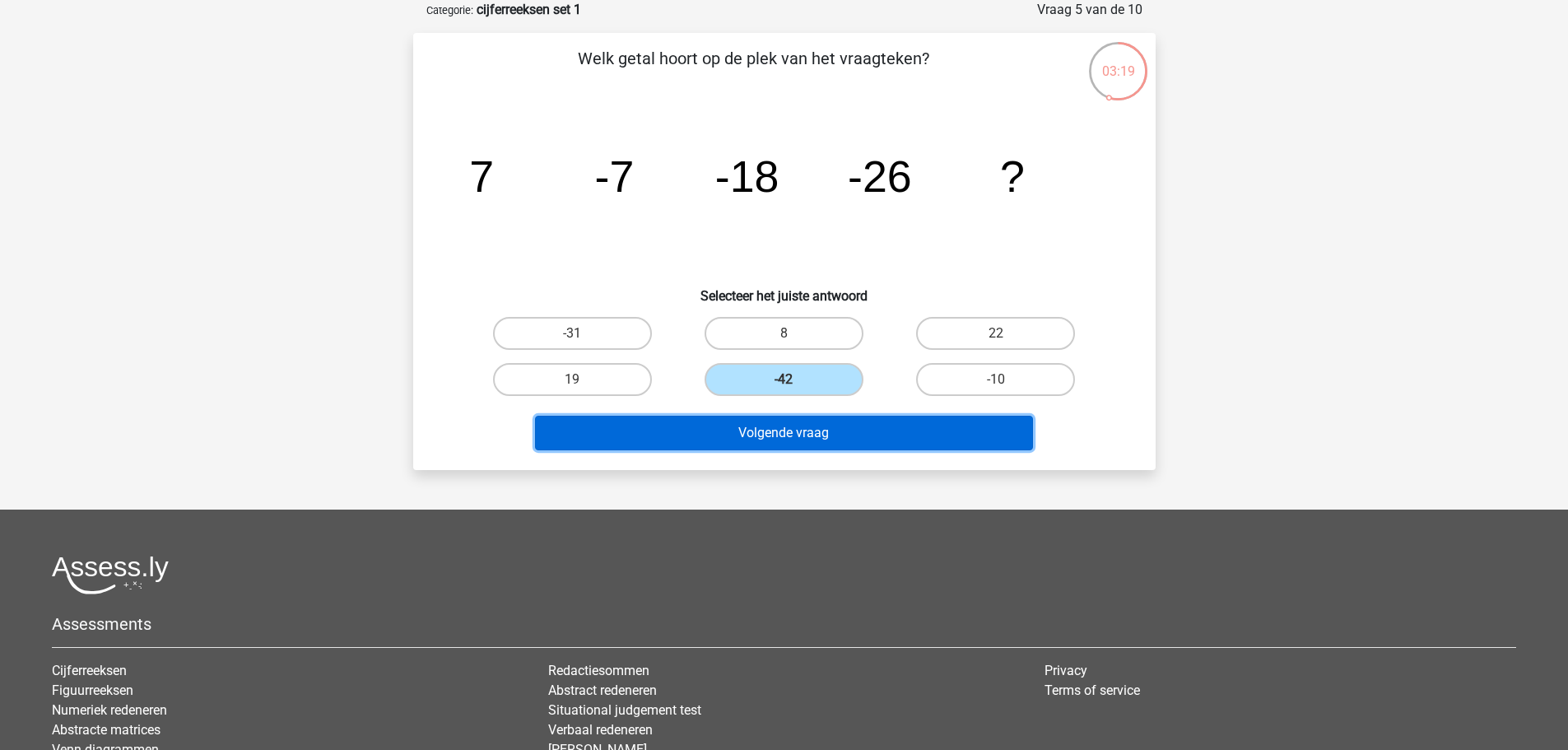
click at [874, 436] on button "Volgende vraag" at bounding box center [784, 434] width 498 height 35
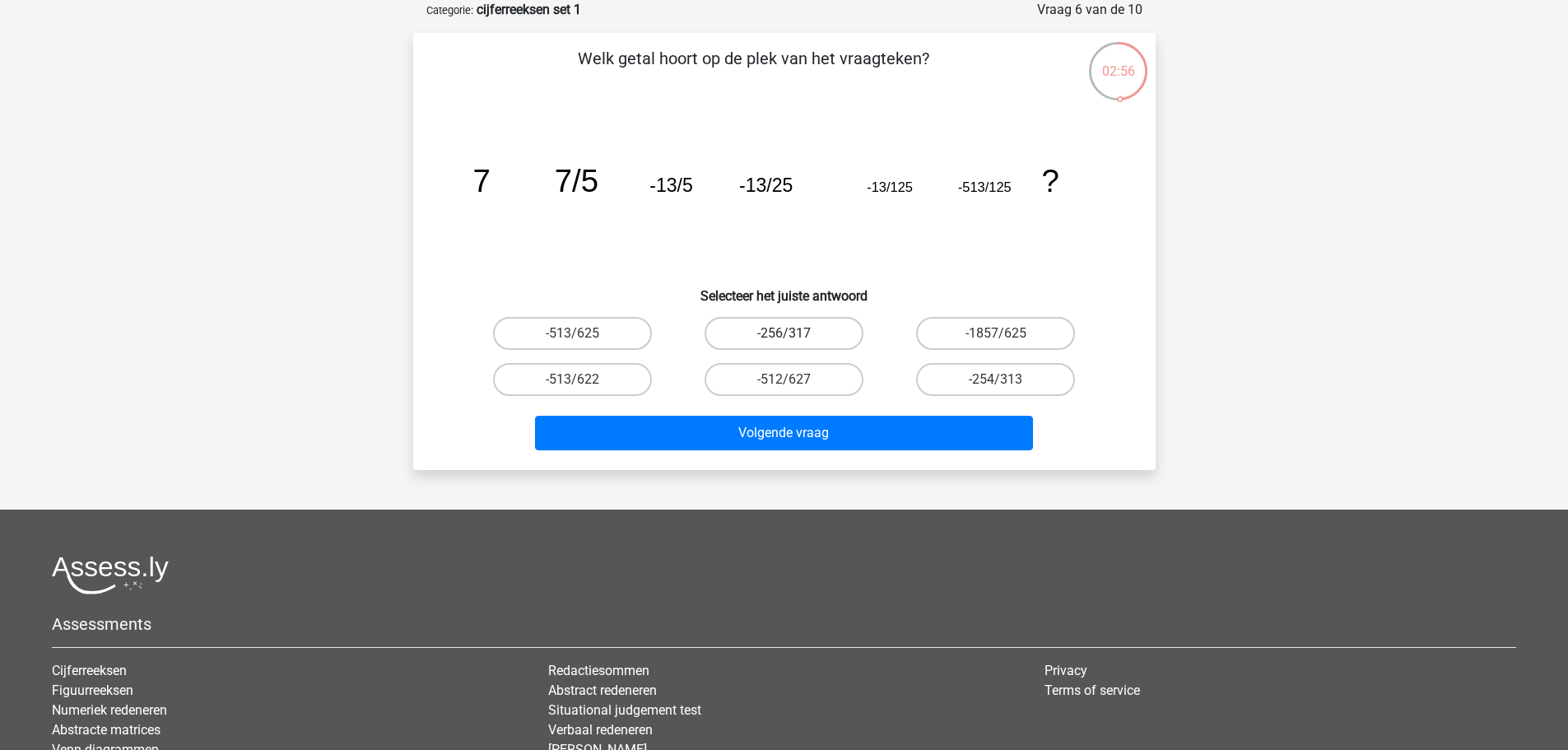
click at [799, 340] on label "-256/317" at bounding box center [784, 334] width 159 height 33
click at [795, 340] on input "-256/317" at bounding box center [789, 339] width 11 height 11
radio input "true"
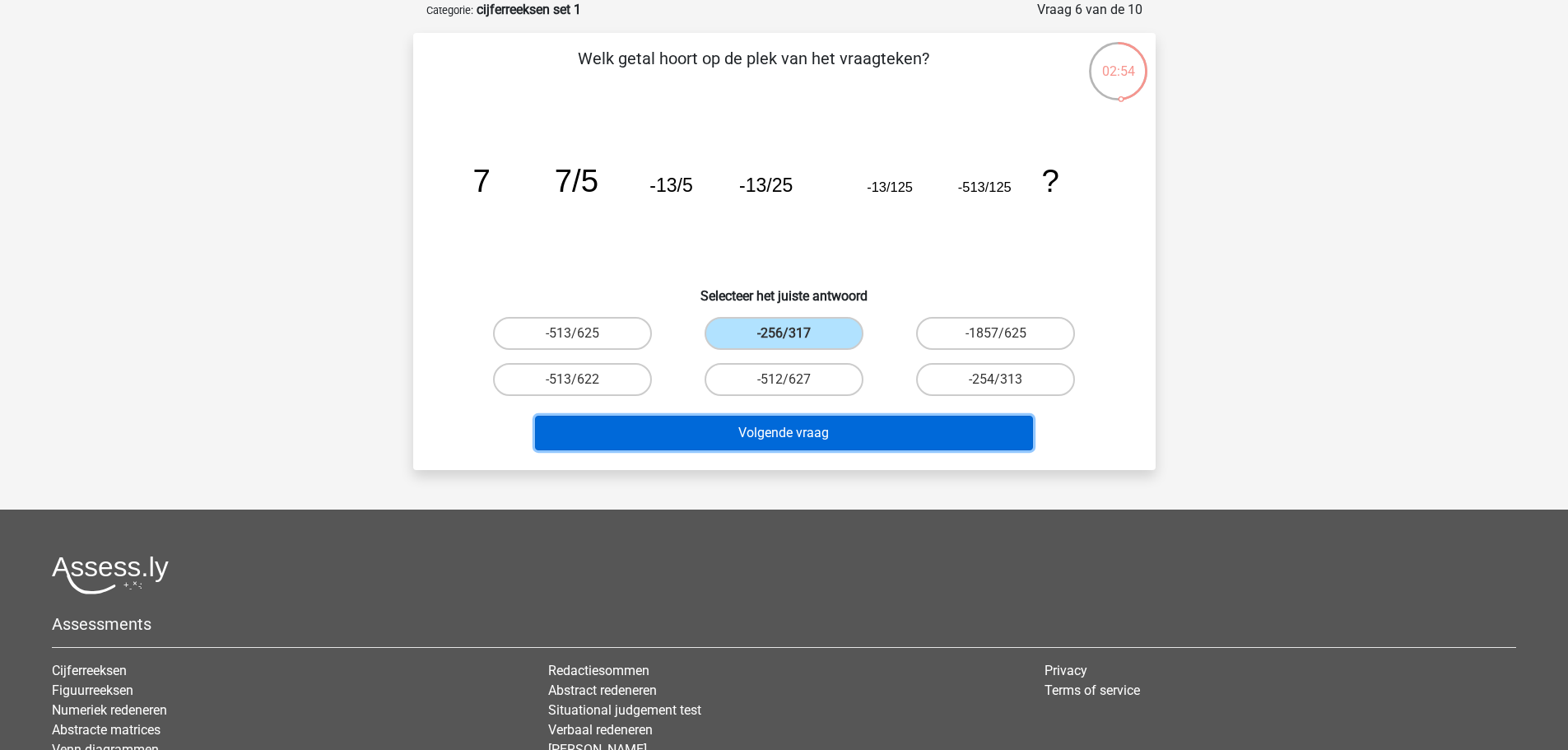
click at [876, 418] on button "Volgende vraag" at bounding box center [784, 434] width 498 height 35
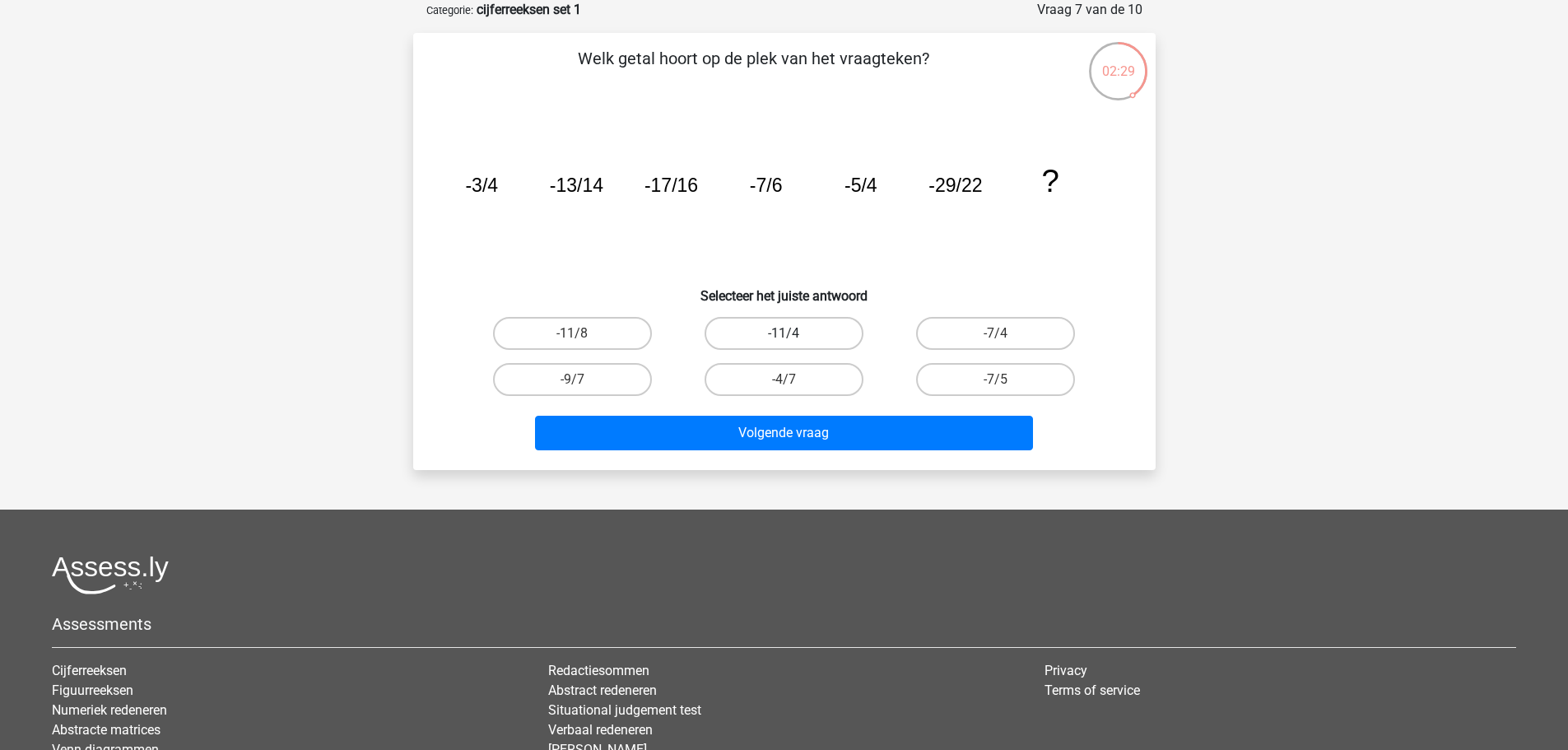
click at [805, 338] on label "-11/4" at bounding box center [784, 334] width 159 height 33
click at [795, 338] on input "-11/4" at bounding box center [789, 339] width 11 height 11
radio input "true"
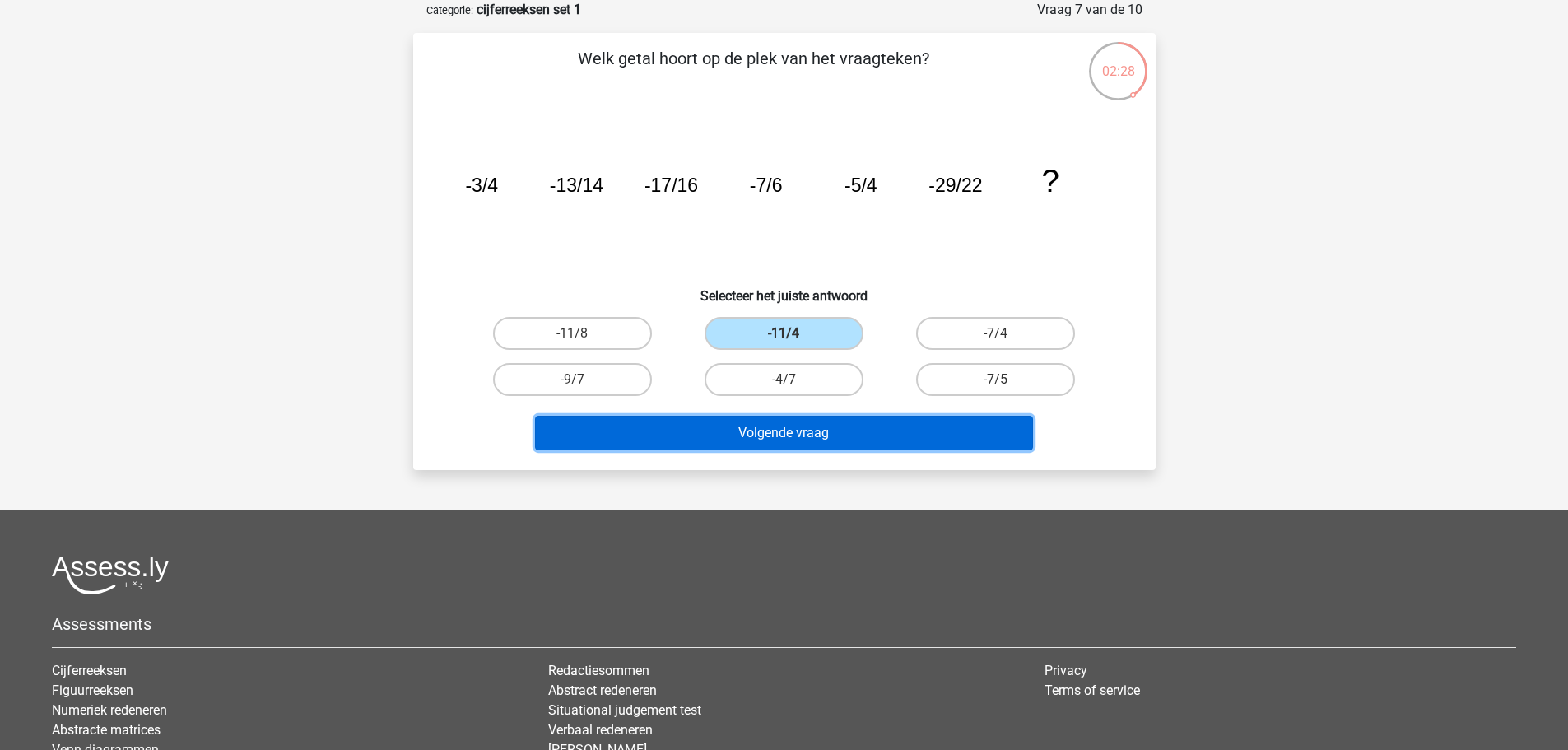
click at [873, 434] on button "Volgende vraag" at bounding box center [784, 434] width 498 height 35
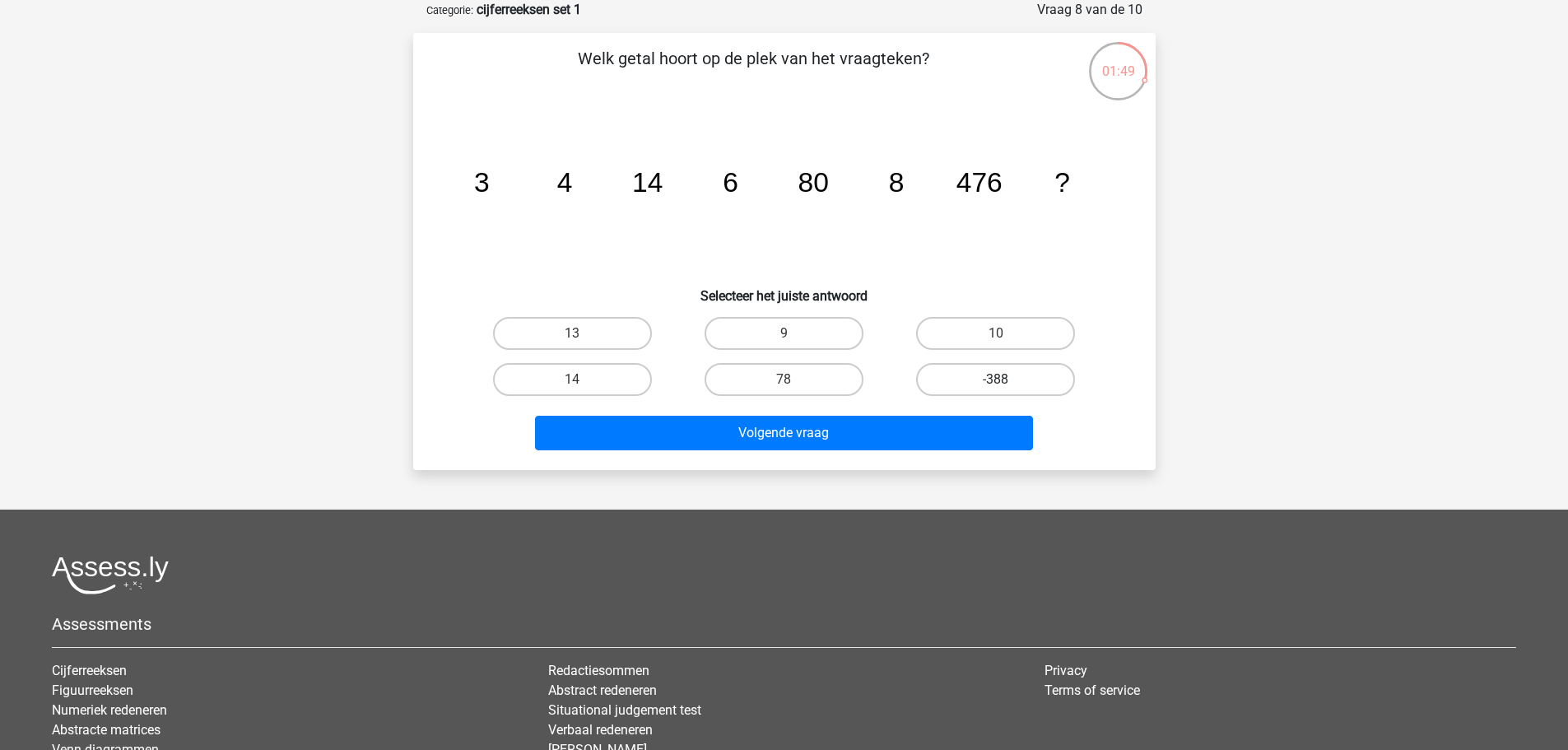
click at [980, 372] on label "-388" at bounding box center [996, 380] width 159 height 33
click at [996, 380] on input "-388" at bounding box center [1001, 385] width 11 height 11
radio input "true"
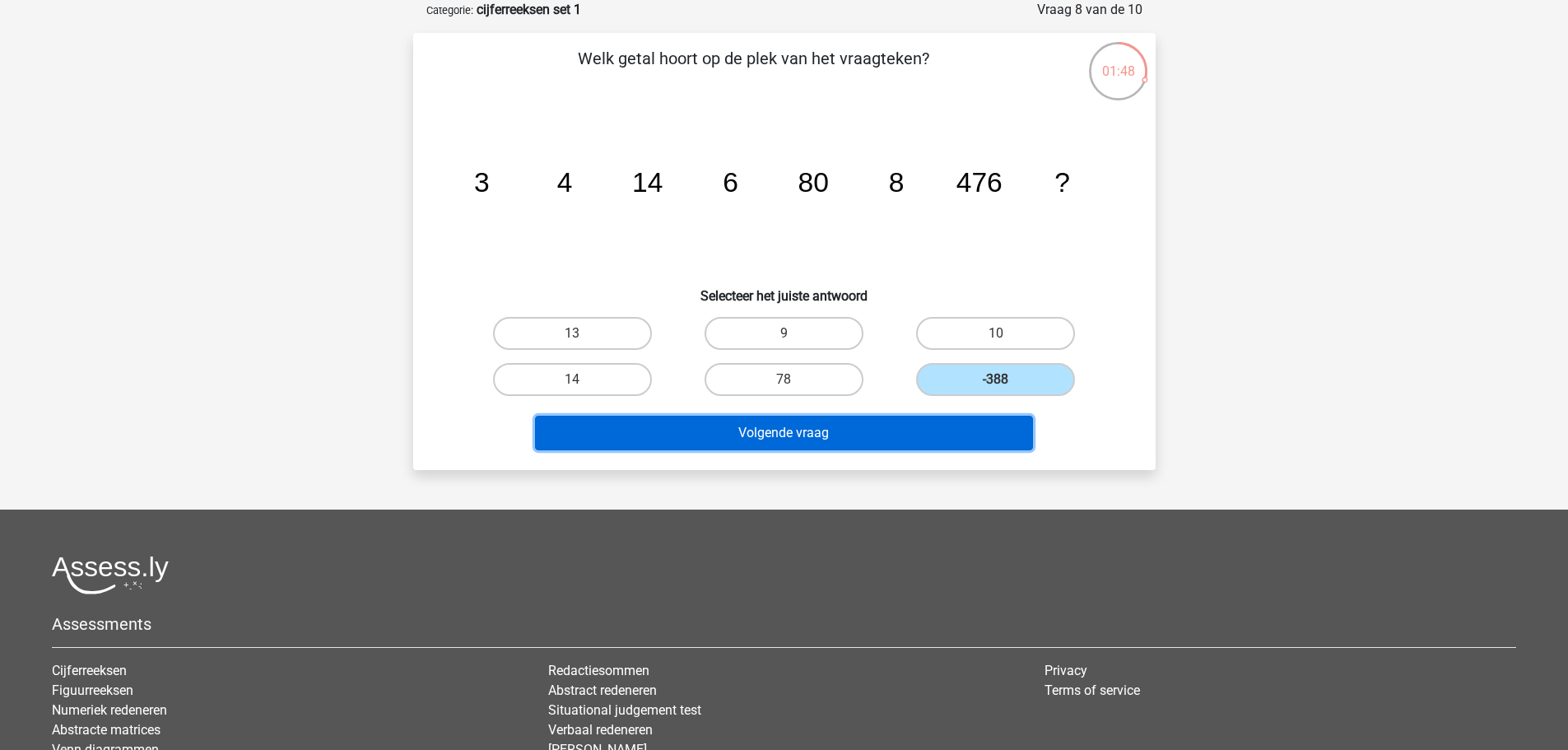
click at [936, 444] on button "Volgende vraag" at bounding box center [784, 434] width 498 height 35
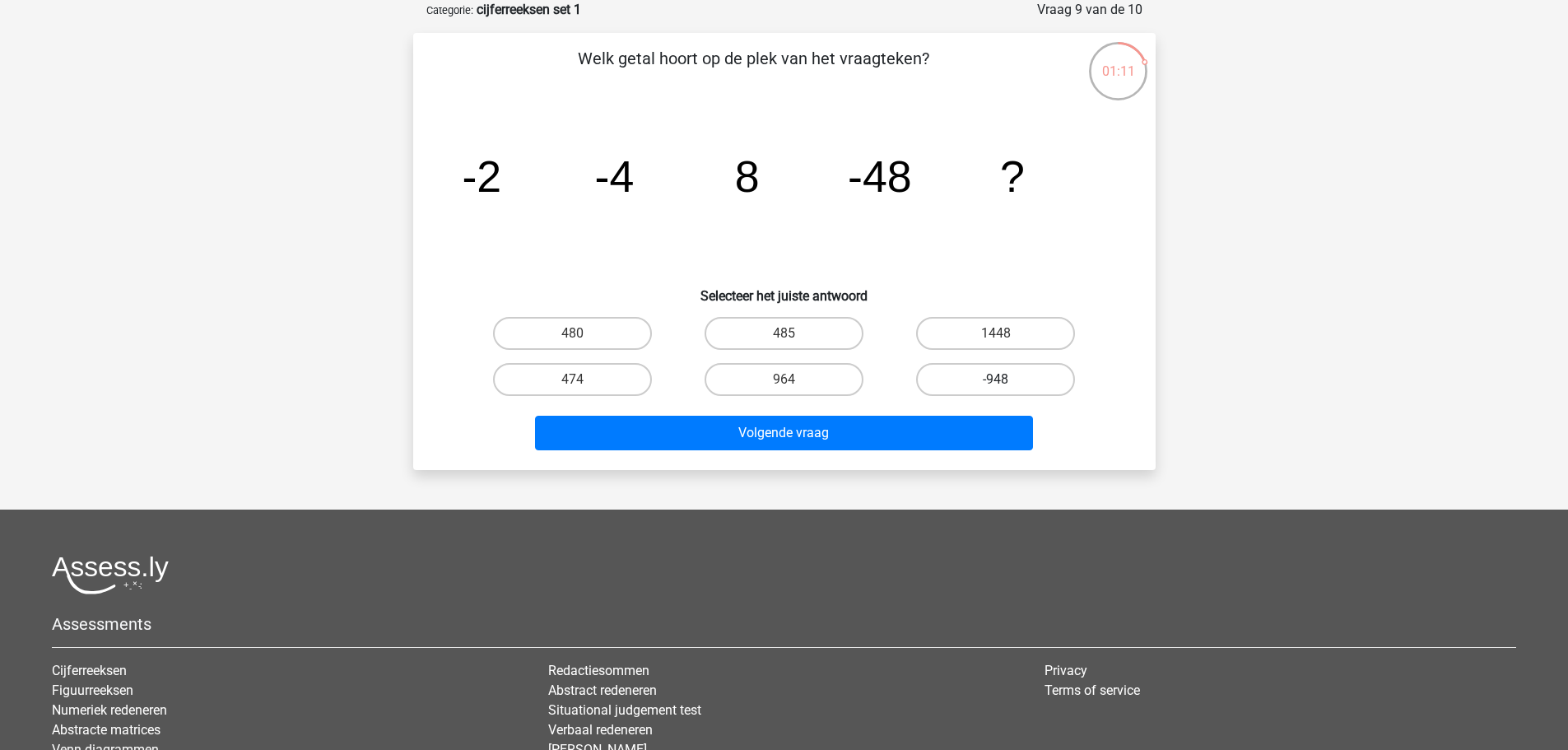
click at [956, 386] on label "-948" at bounding box center [996, 380] width 159 height 33
click at [996, 386] on input "-948" at bounding box center [1001, 385] width 11 height 11
radio input "true"
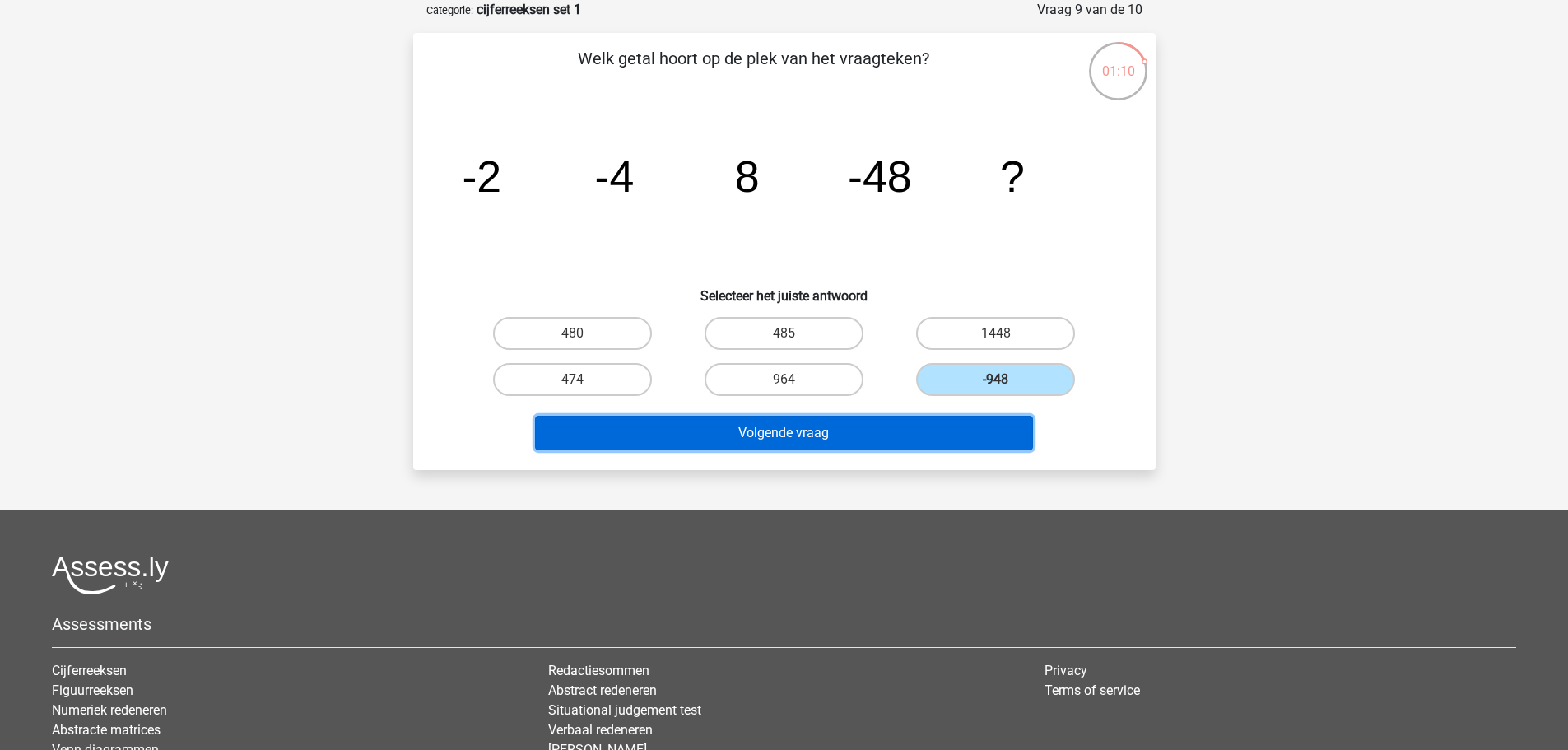
click at [959, 439] on button "Volgende vraag" at bounding box center [784, 434] width 498 height 35
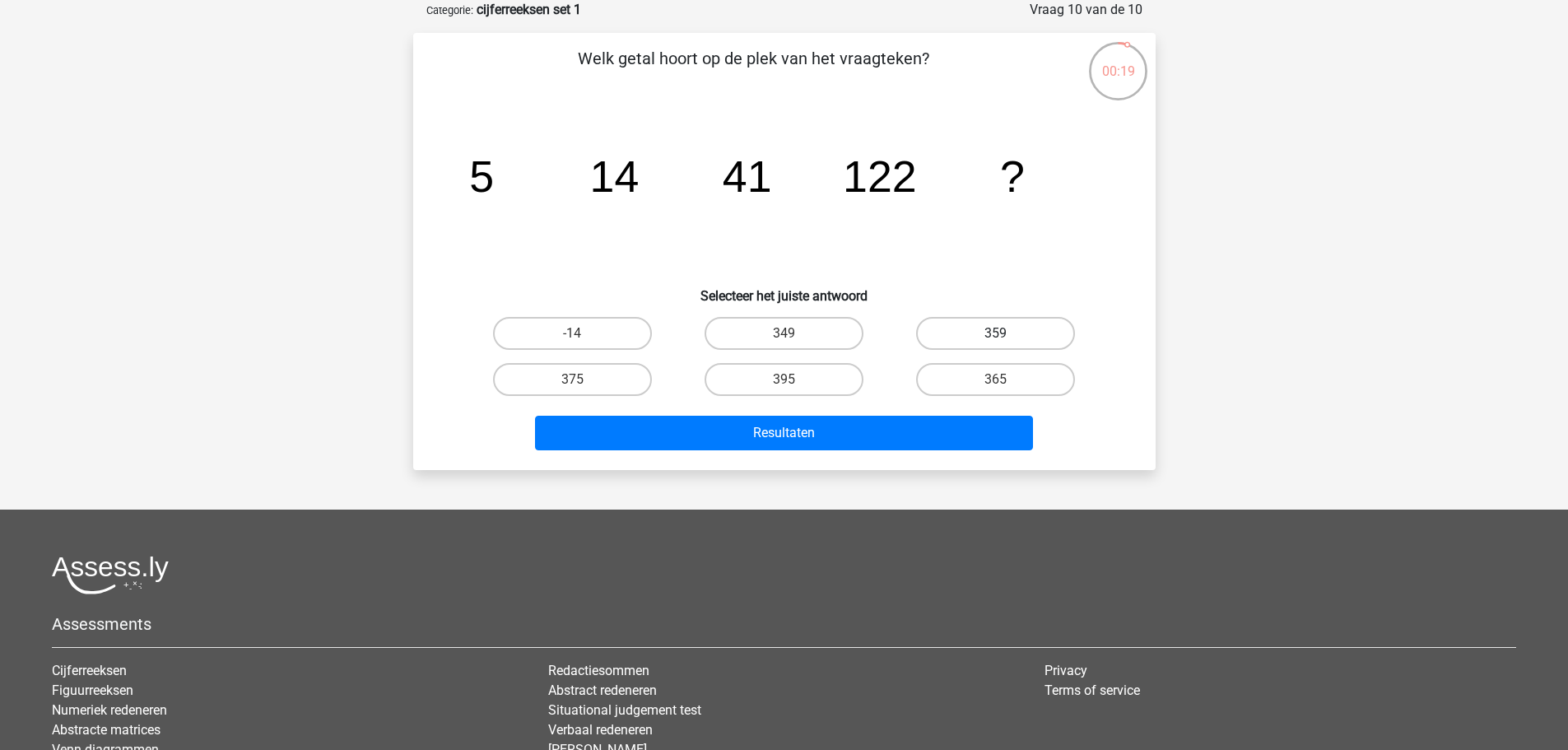
click at [1014, 329] on label "359" at bounding box center [996, 334] width 159 height 33
click at [1007, 334] on input "359" at bounding box center [1001, 339] width 11 height 11
radio input "true"
click at [735, 411] on div "Resultaten" at bounding box center [784, 429] width 689 height 54
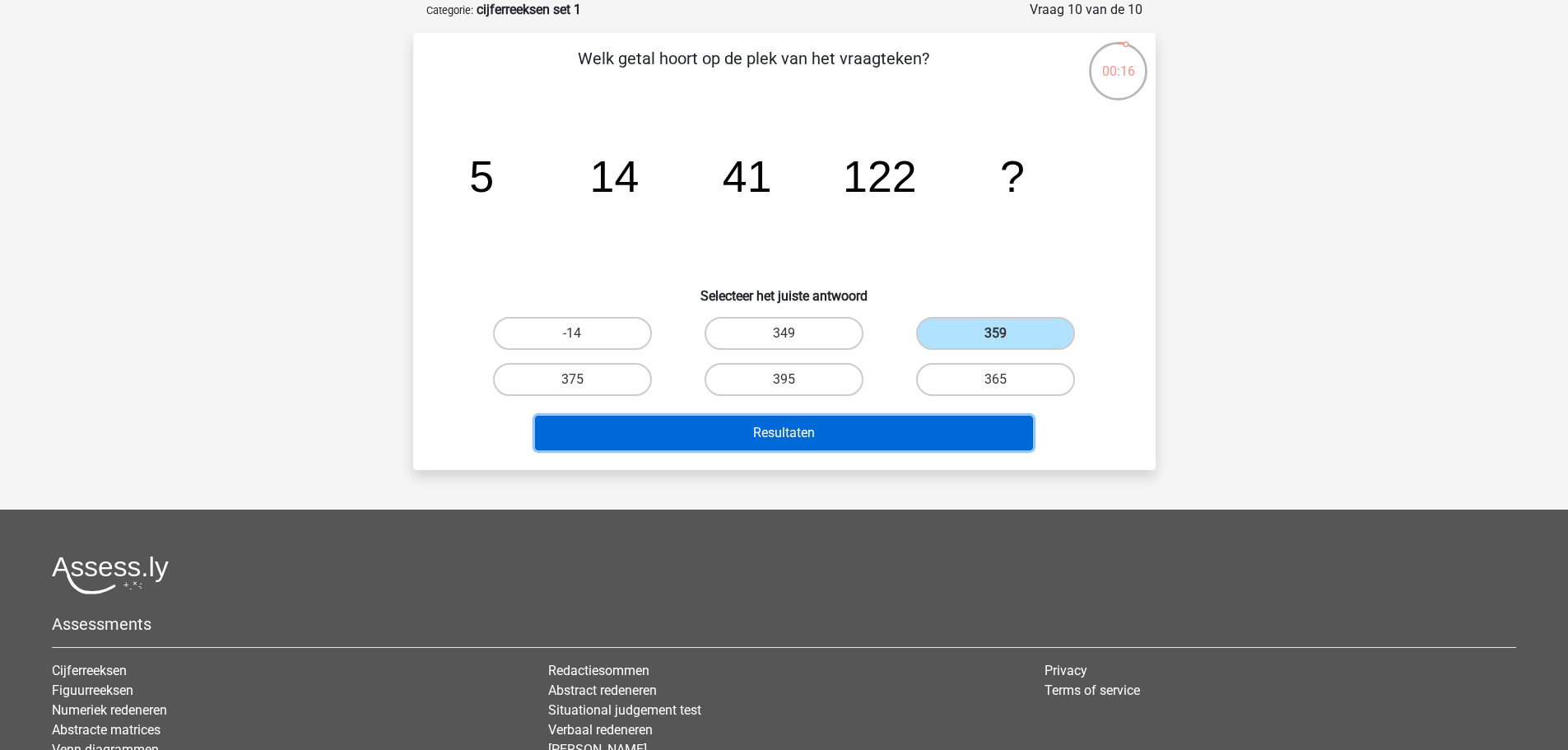
click at [754, 442] on button "Resultaten" at bounding box center [784, 434] width 498 height 35
